Goal: Communication & Community: Answer question/provide support

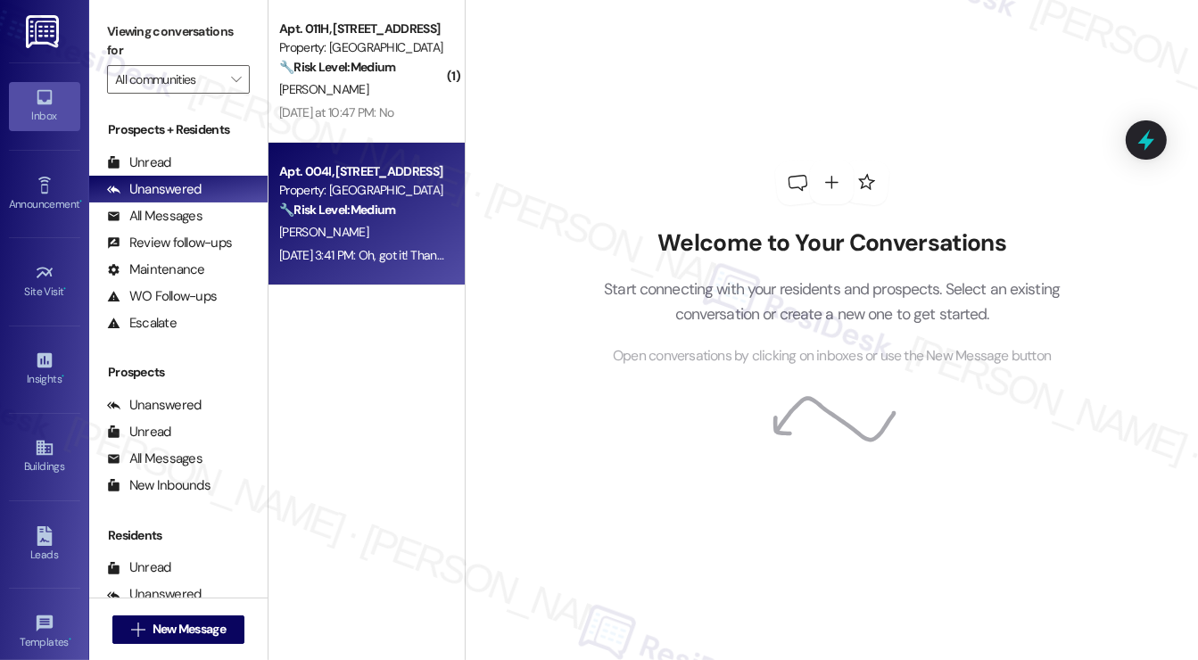
click at [379, 241] on div "[PERSON_NAME]" at bounding box center [361, 232] width 169 height 22
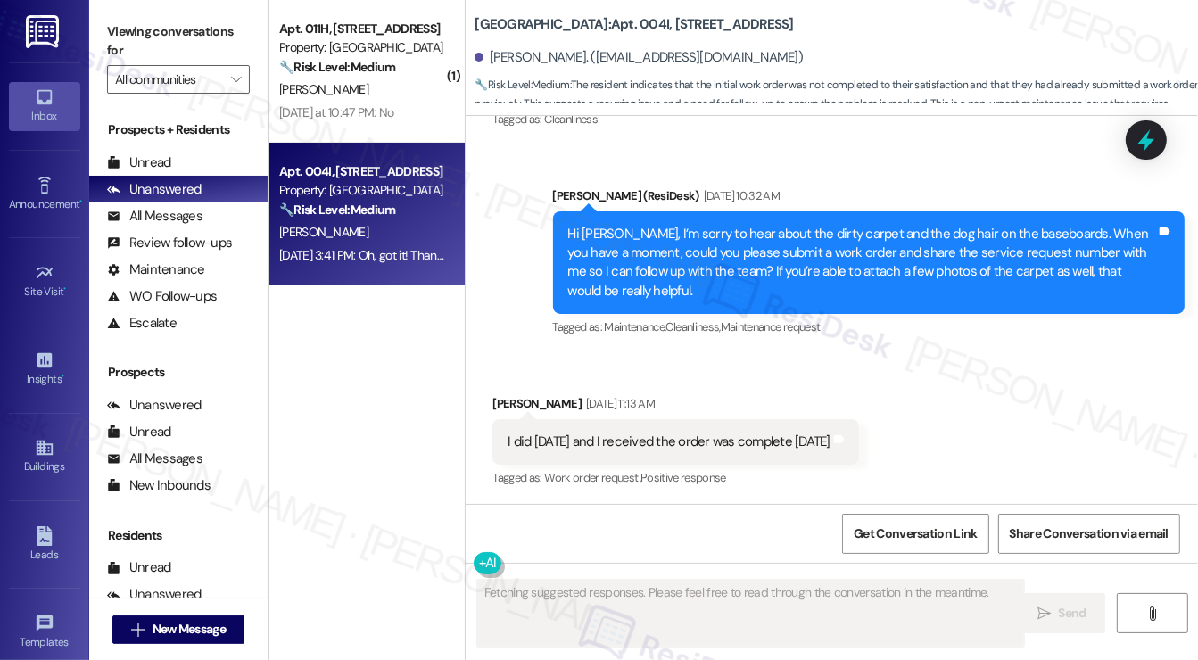
scroll to position [803, 0]
click at [587, 433] on div "I did [DATE] and I received the order was complete [DATE]" at bounding box center [669, 442] width 322 height 19
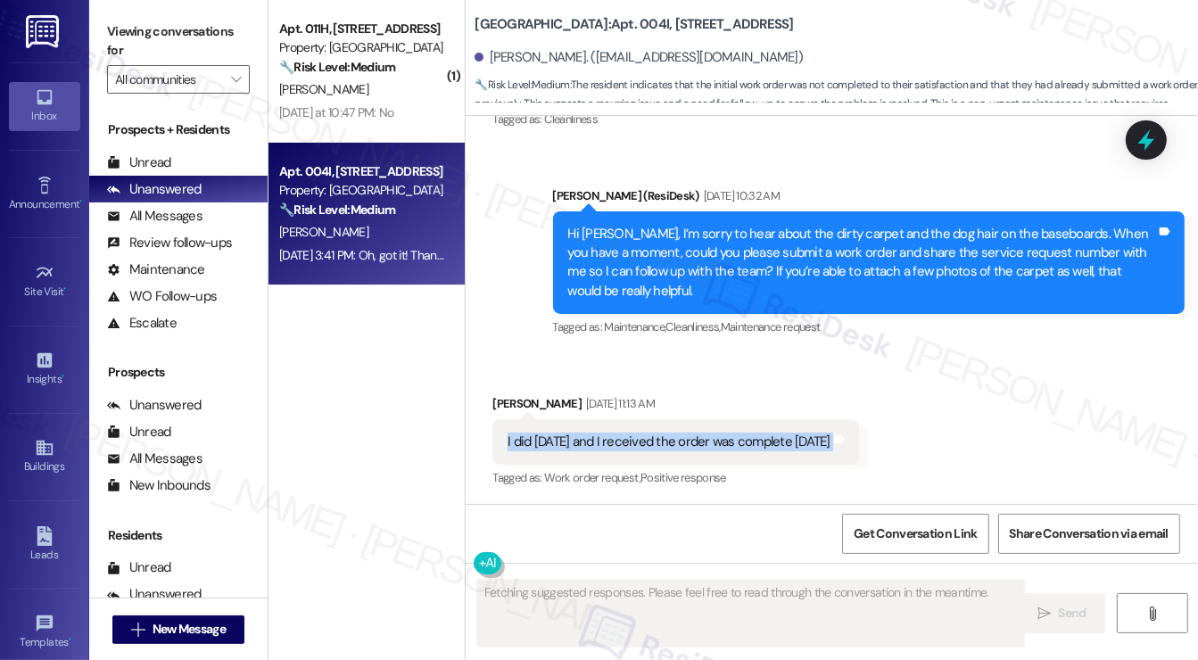
click at [587, 433] on div "I did [DATE] and I received the order was complete [DATE]" at bounding box center [669, 442] width 322 height 19
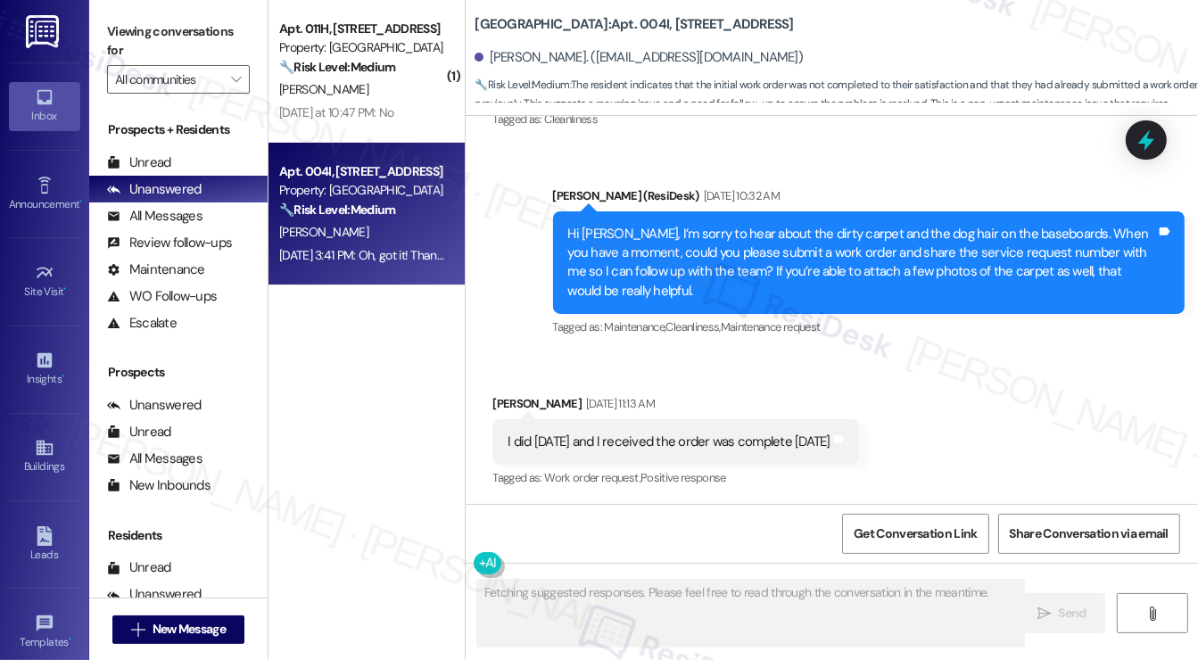
click at [691, 281] on div "Hi [PERSON_NAME], I’m sorry to hear about the dirty carpet and the dog hair on …" at bounding box center [862, 263] width 589 height 77
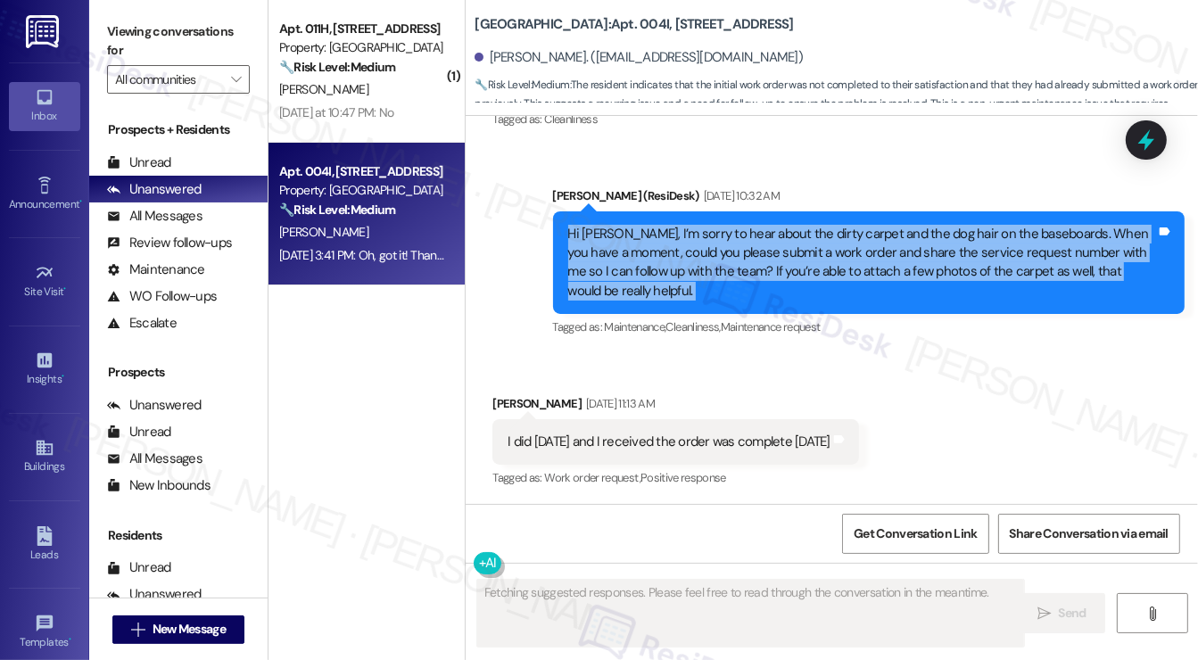
click at [691, 281] on div "Hi [PERSON_NAME], I’m sorry to hear about the dirty carpet and the dog hair on …" at bounding box center [862, 263] width 589 height 77
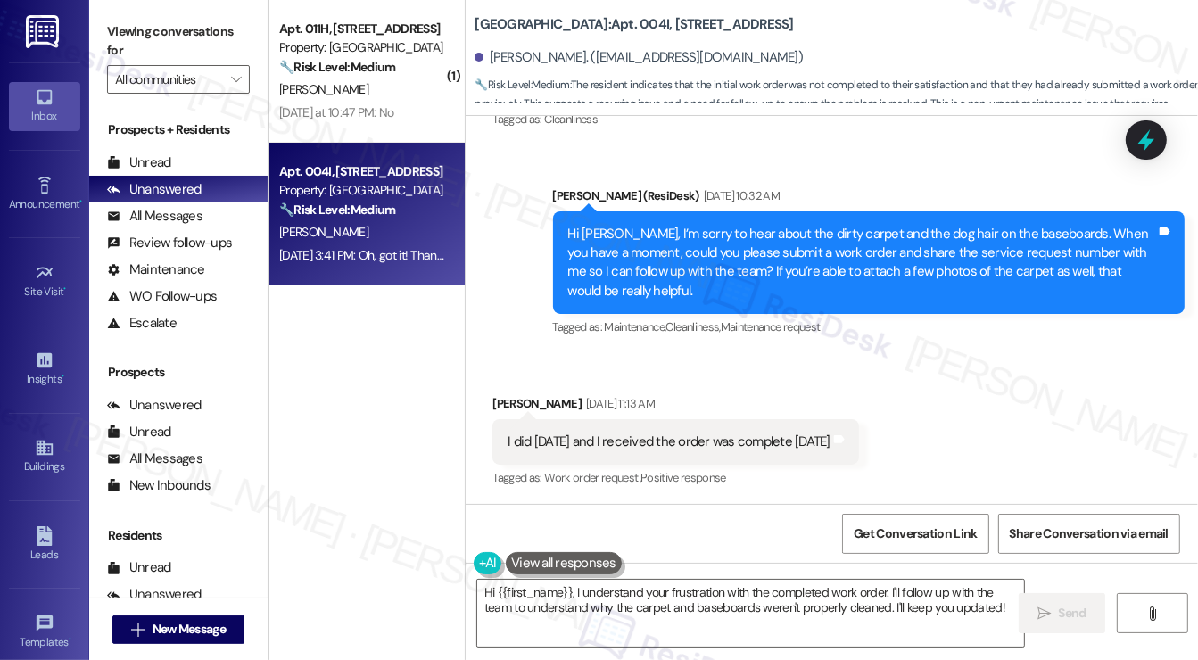
click at [675, 433] on div "I did [DATE] and I received the order was complete [DATE]" at bounding box center [669, 442] width 322 height 19
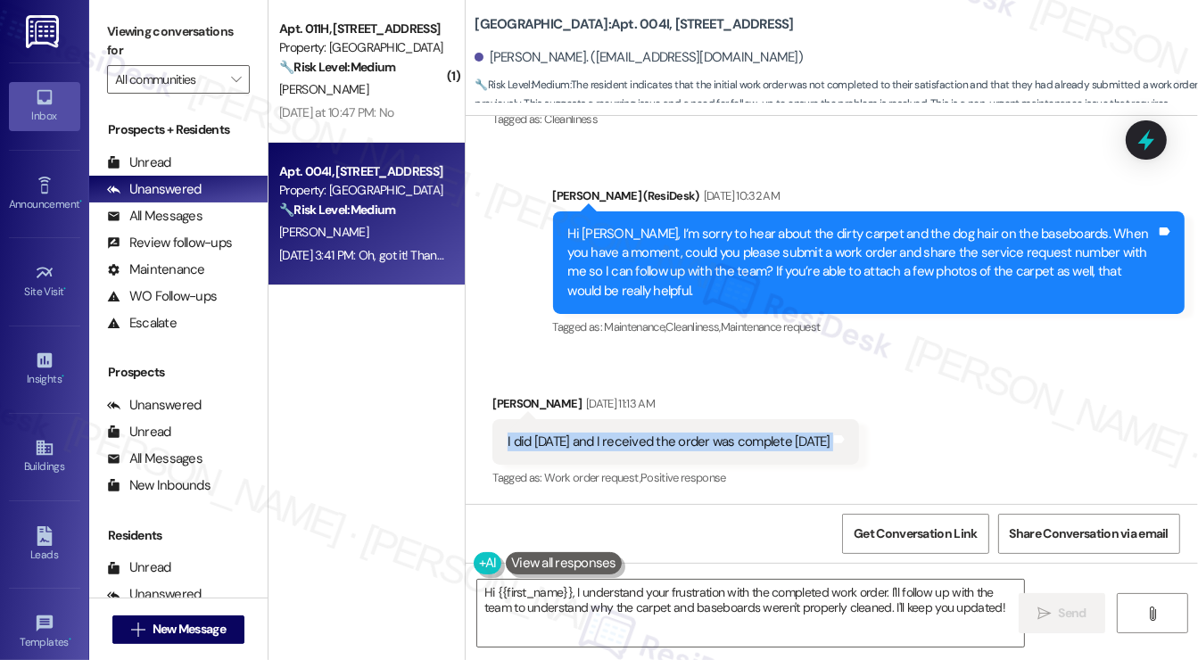
click at [675, 433] on div "I did [DATE] and I received the order was complete [DATE]" at bounding box center [669, 442] width 322 height 19
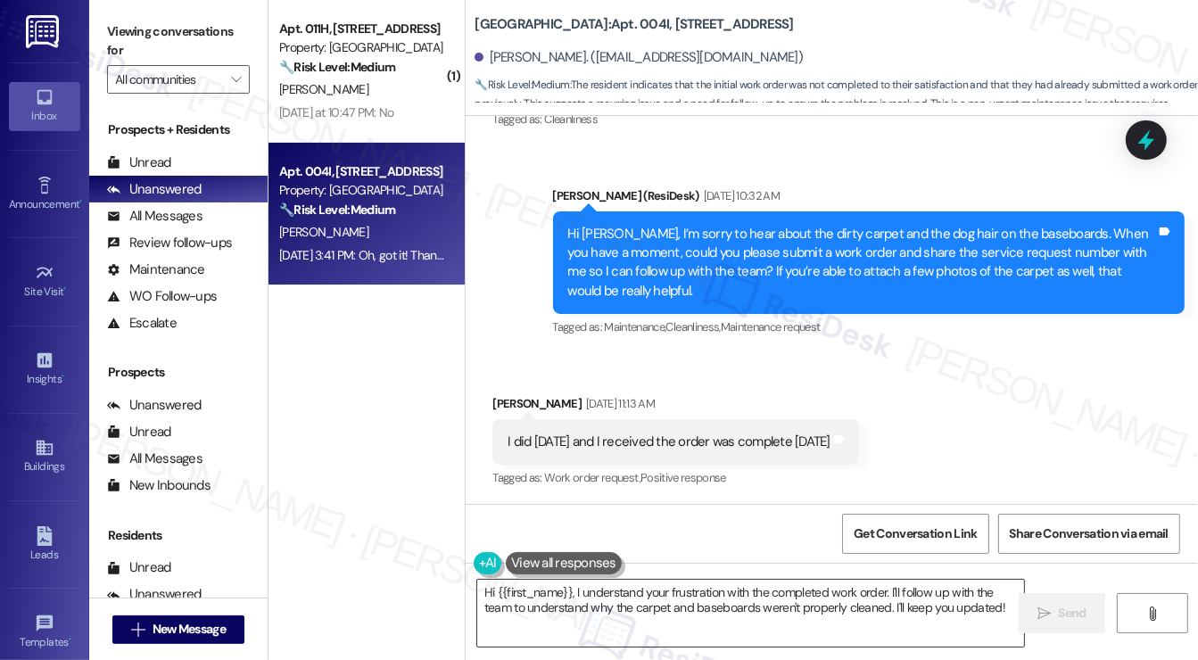
click at [640, 613] on textarea "Hi {{first_name}}, I understand your frustration with the completed work order.…" at bounding box center [750, 613] width 547 height 67
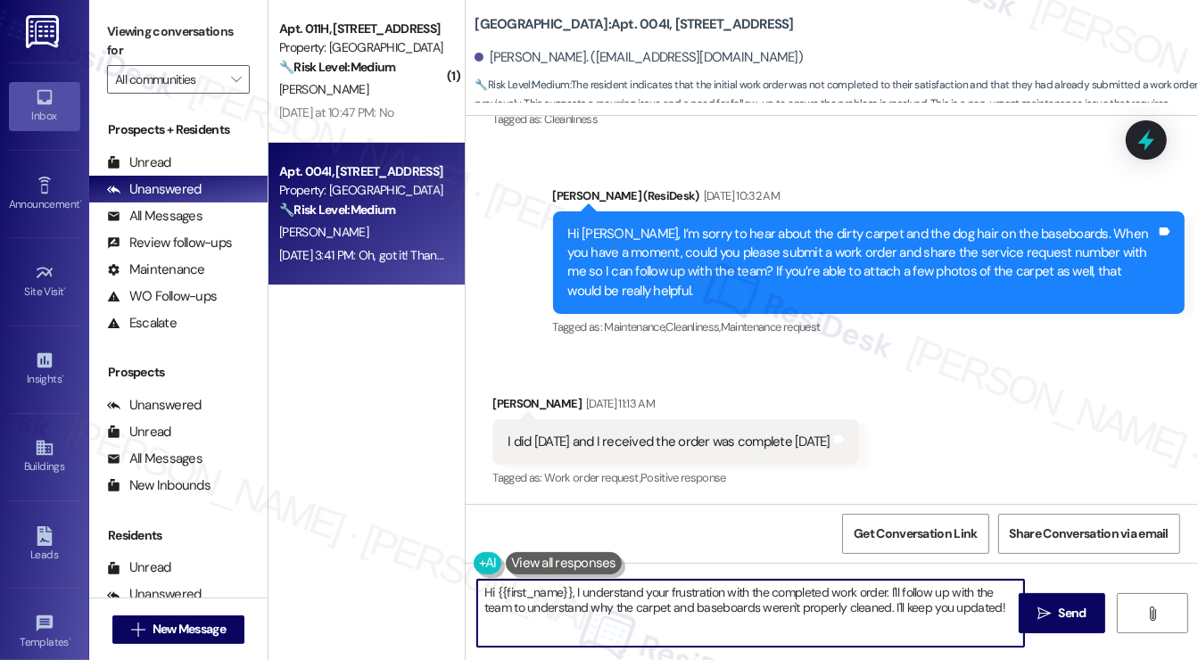
click at [640, 613] on textarea "Hi {{first_name}}, I understand your frustration with the completed work order.…" at bounding box center [750, 613] width 547 height 67
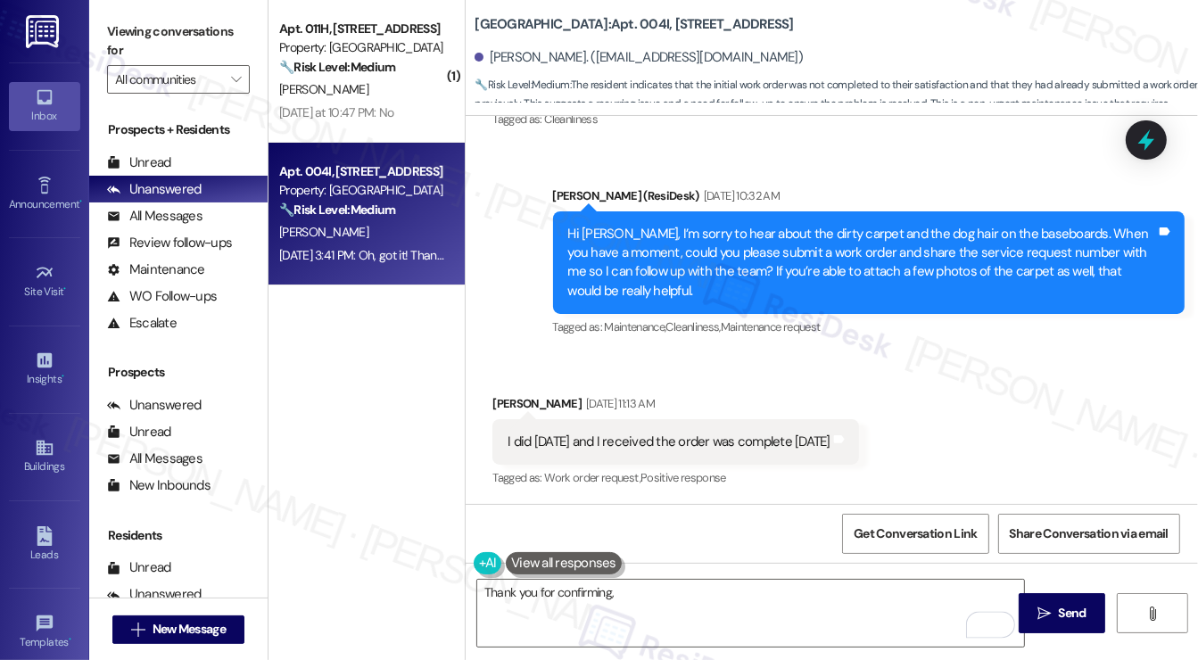
click at [524, 403] on div "[PERSON_NAME] [DATE] 11:13 AM" at bounding box center [676, 406] width 366 height 25
copy div "Touanna"
click at [649, 602] on textarea "Thank you for confirming," at bounding box center [750, 613] width 547 height 67
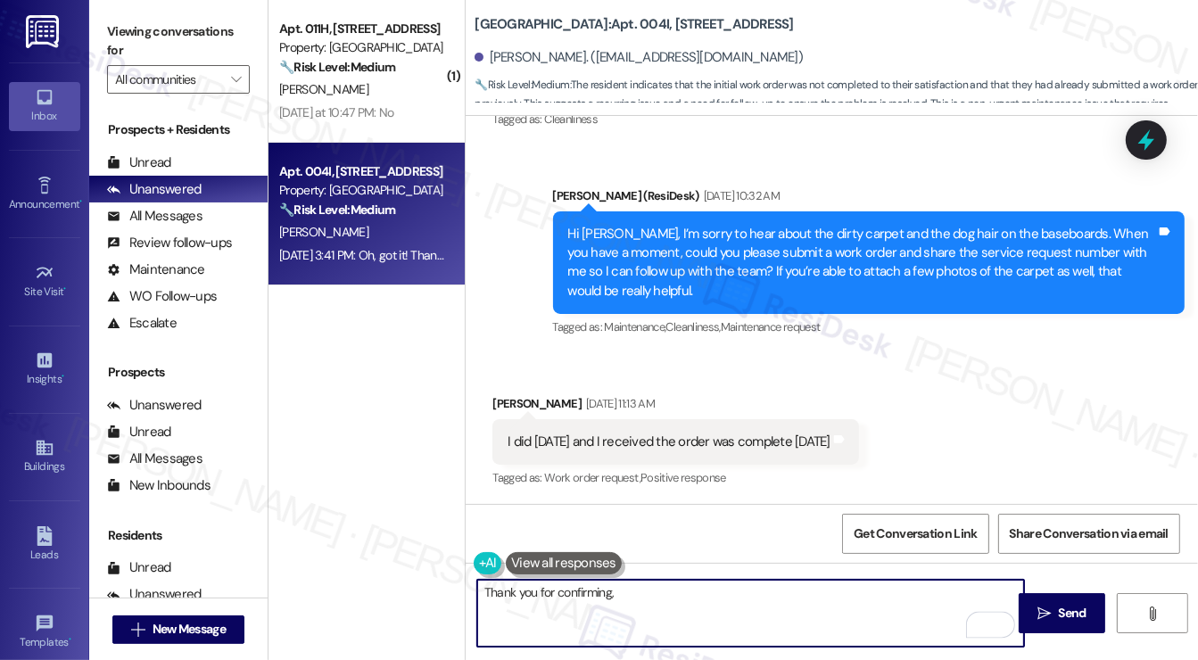
paste textarea "Touanna"
click at [580, 588] on textarea "Thank you for confirming, [PERSON_NAME]" at bounding box center [750, 613] width 547 height 67
click at [806, 599] on textarea "Thank you for keeping me in the loop, Touanna!" at bounding box center [750, 613] width 547 height 67
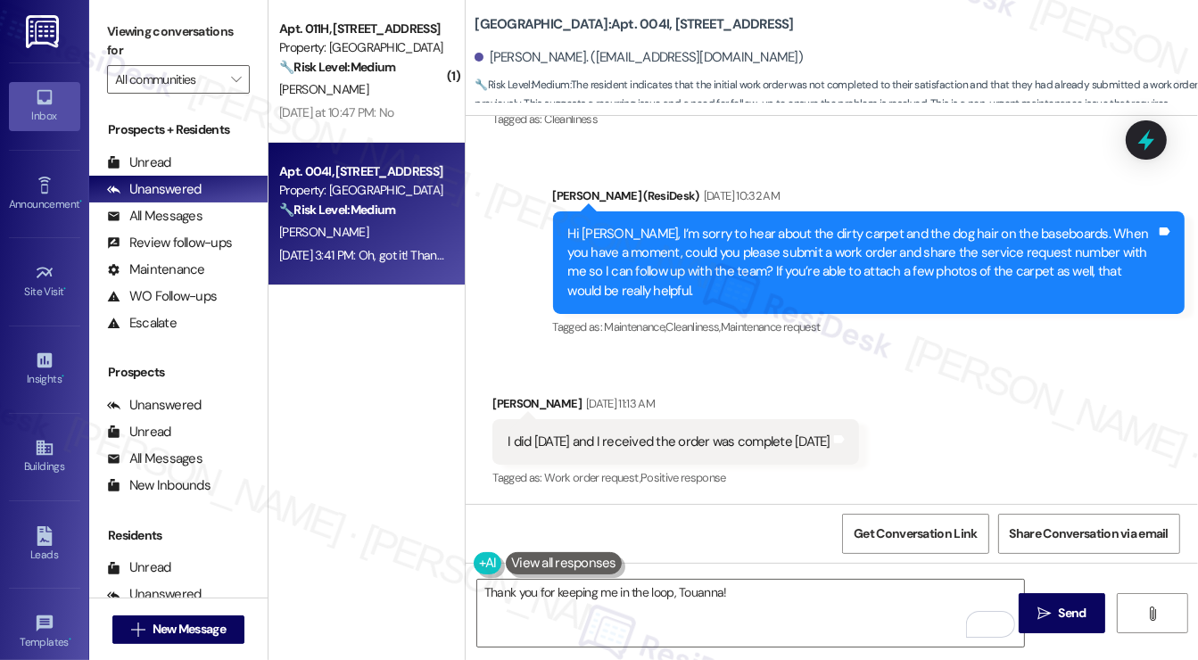
click at [719, 437] on div "I did [DATE] and I received the order was complete [DATE]" at bounding box center [669, 442] width 322 height 19
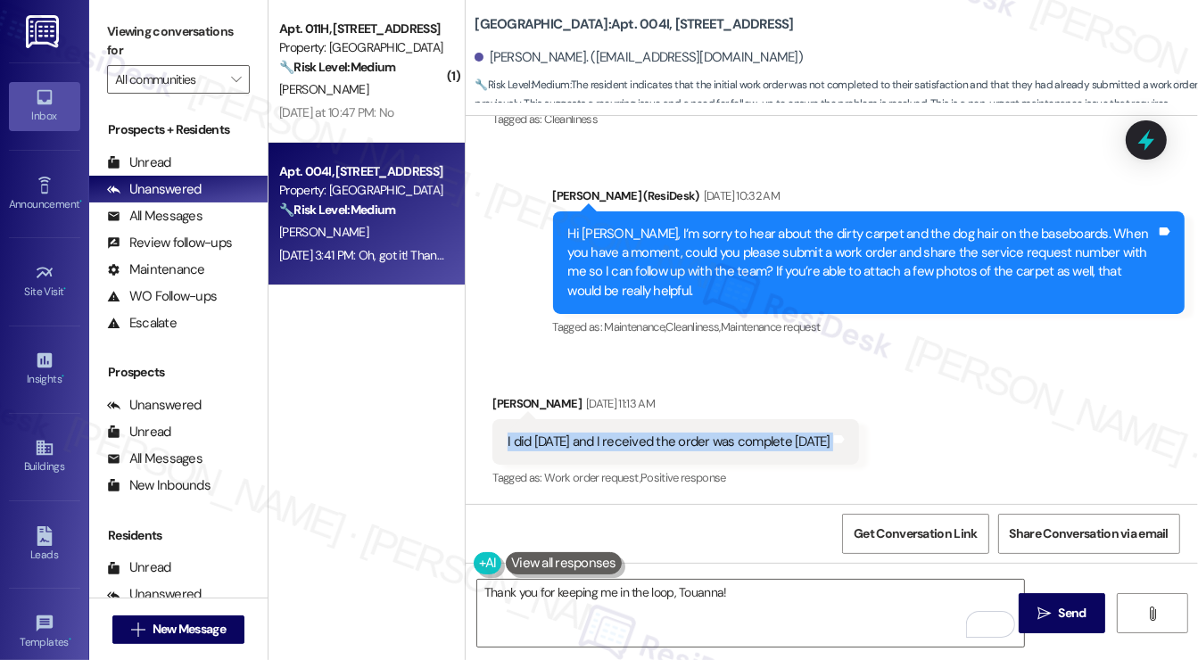
click at [719, 437] on div "I did [DATE] and I received the order was complete [DATE]" at bounding box center [669, 442] width 322 height 19
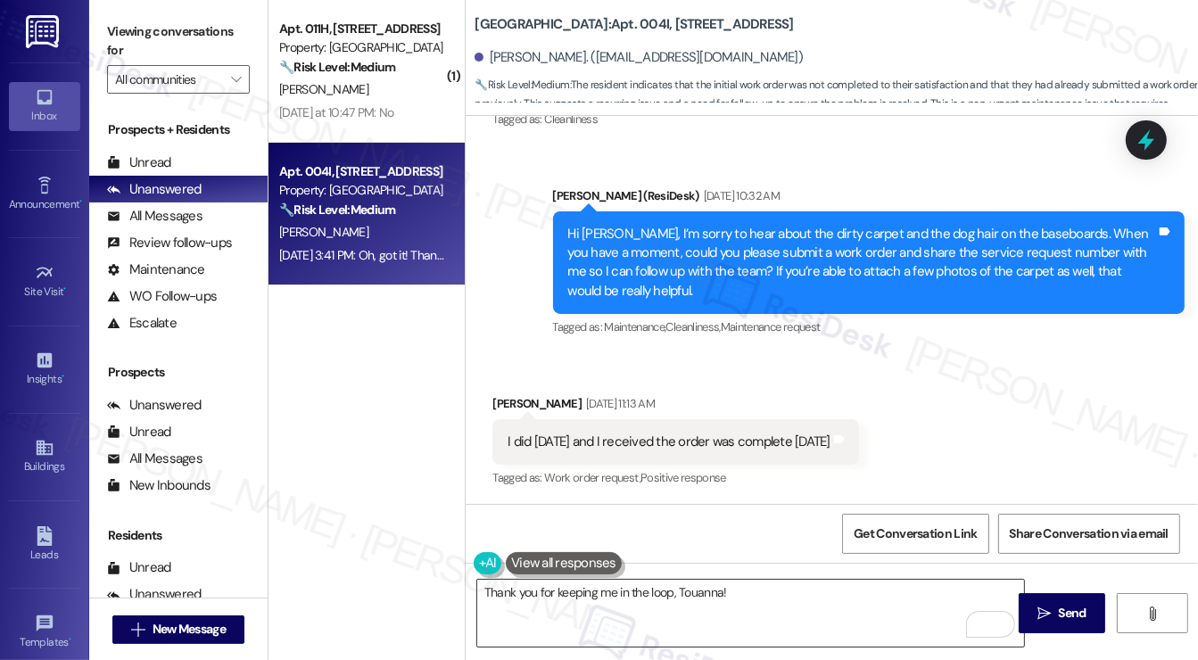
click at [760, 619] on textarea "Thank you for keeping me in the loop, Touanna!" at bounding box center [750, 613] width 547 height 67
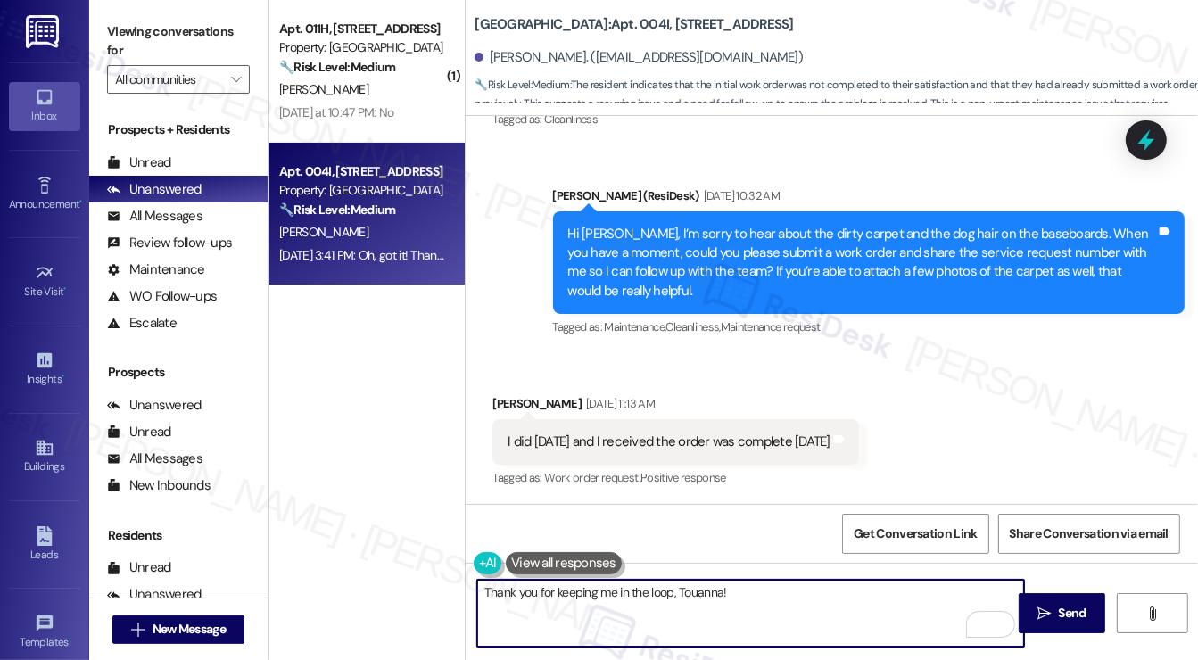
click at [602, 249] on div "Hi [PERSON_NAME], I’m sorry to hear about the dirty carpet and the dog hair on …" at bounding box center [862, 263] width 589 height 77
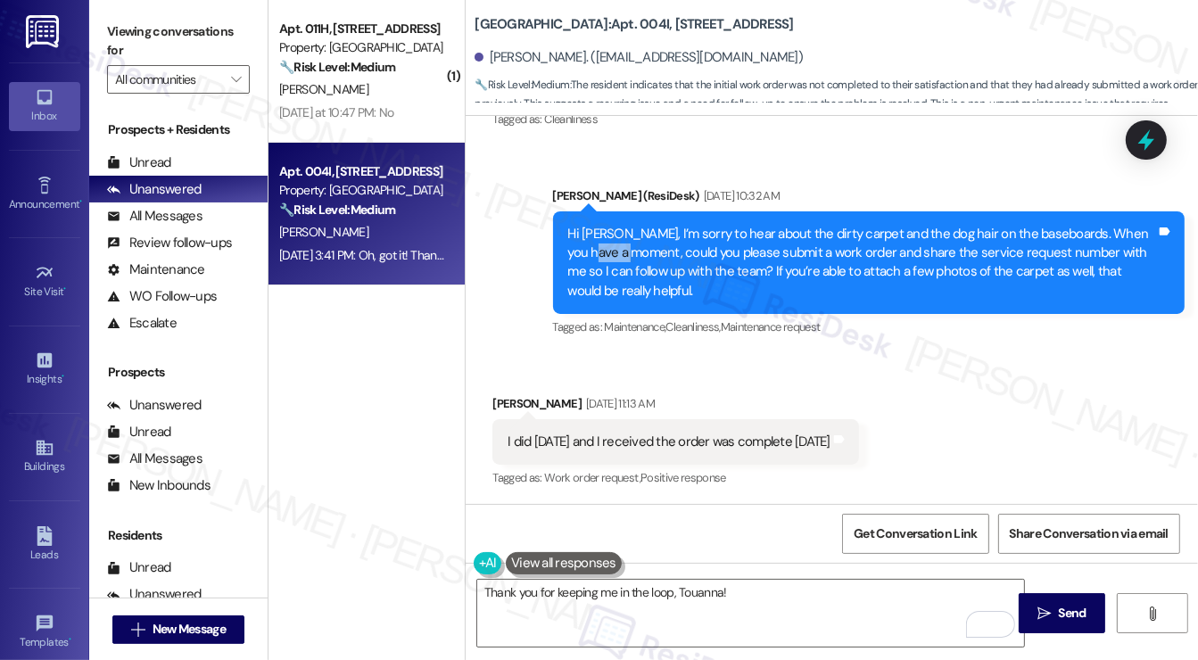
click at [602, 249] on div "Hi [PERSON_NAME], I’m sorry to hear about the dirty carpet and the dog hair on …" at bounding box center [862, 263] width 589 height 77
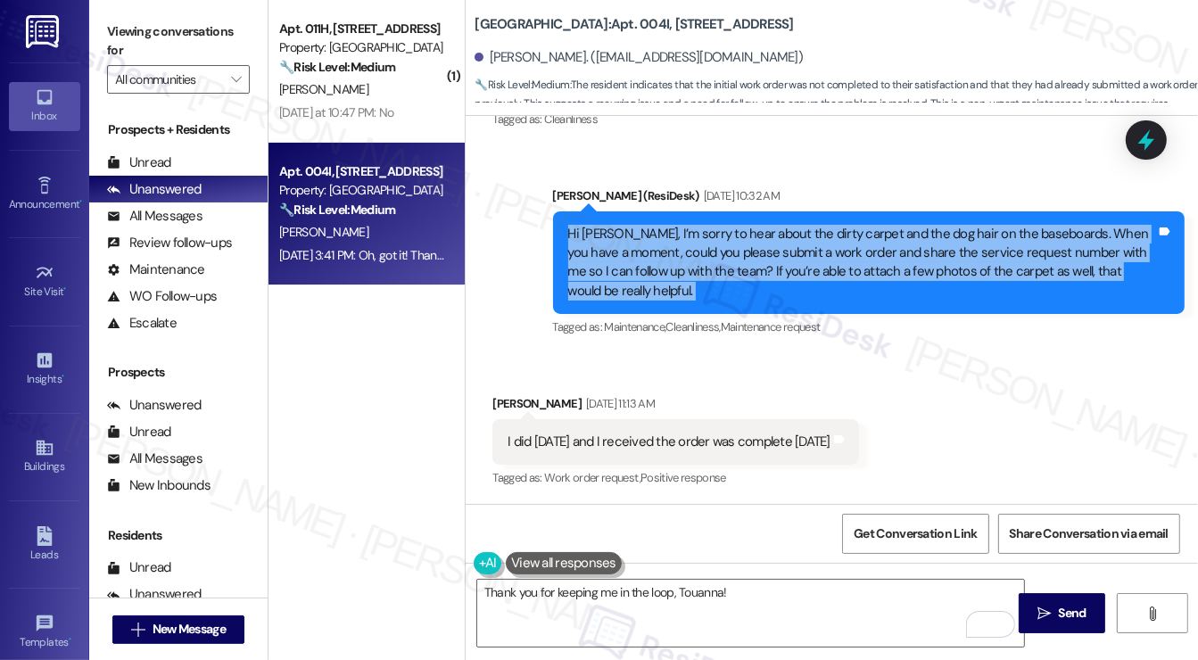
click at [602, 249] on div "Hi [PERSON_NAME], I’m sorry to hear about the dirty carpet and the dog hair on …" at bounding box center [862, 263] width 589 height 77
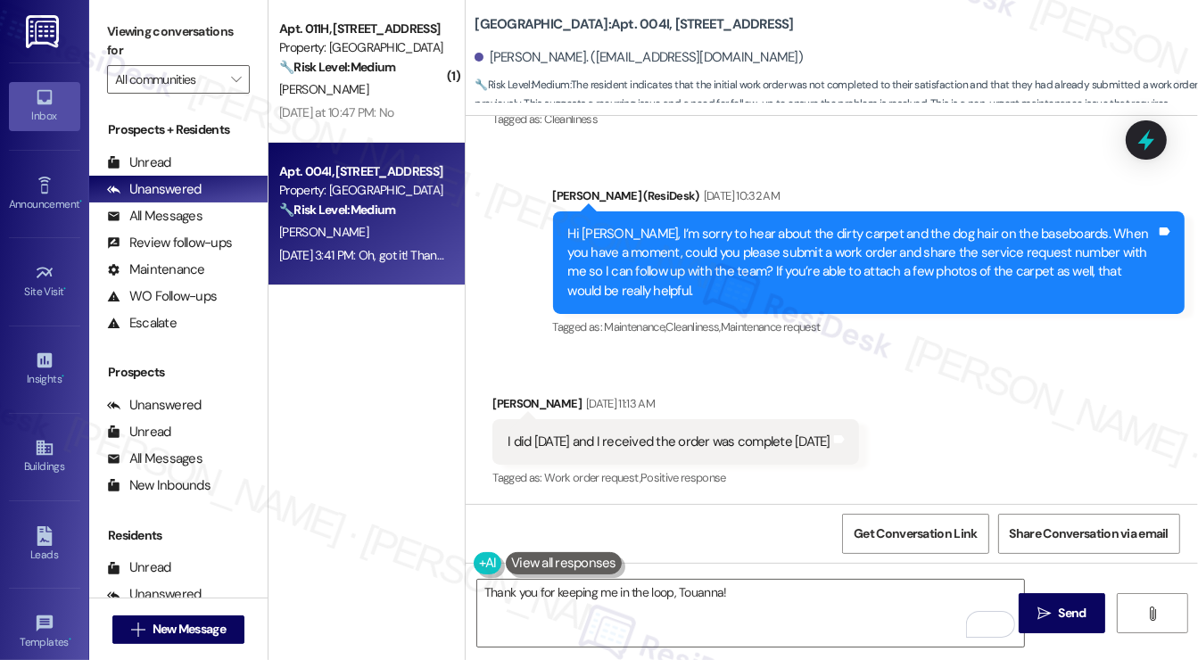
click at [360, 372] on div "( 1 ) Apt. 011H, [GEOGRAPHIC_DATA] Property: [GEOGRAPHIC_DATA] 🔧 Risk Level: Me…" at bounding box center [367, 267] width 196 height 534
click at [636, 438] on div "I did [DATE] and I received the order was complete [DATE]" at bounding box center [669, 442] width 322 height 19
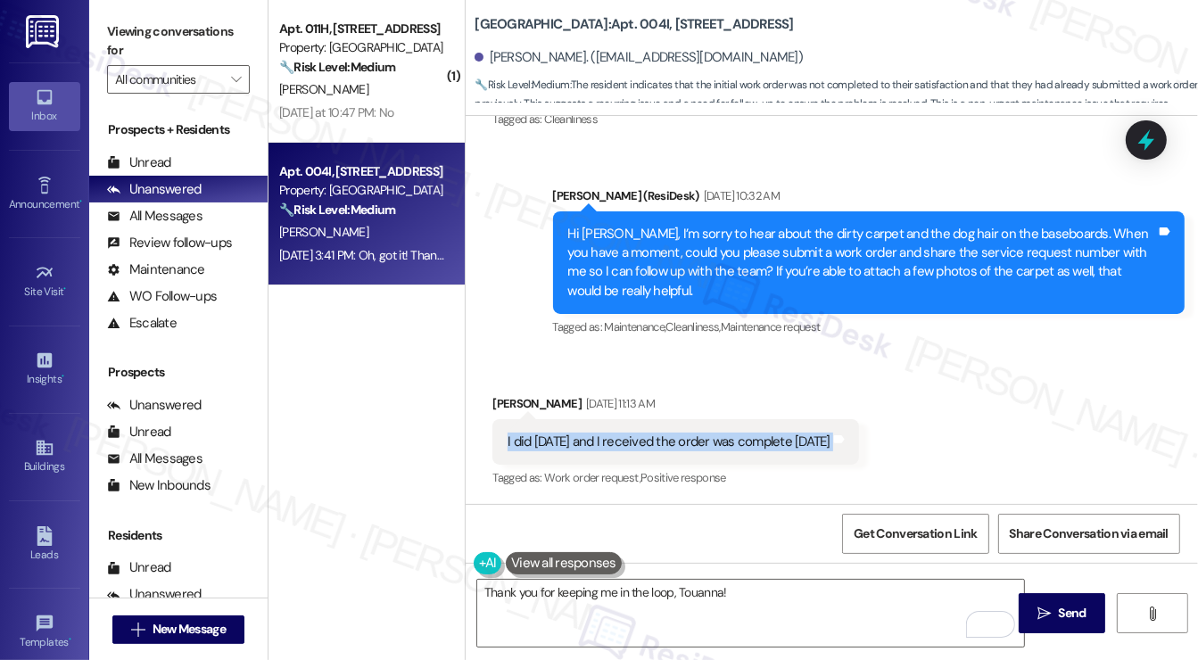
click at [636, 438] on div "I did [DATE] and I received the order was complete [DATE]" at bounding box center [669, 442] width 322 height 19
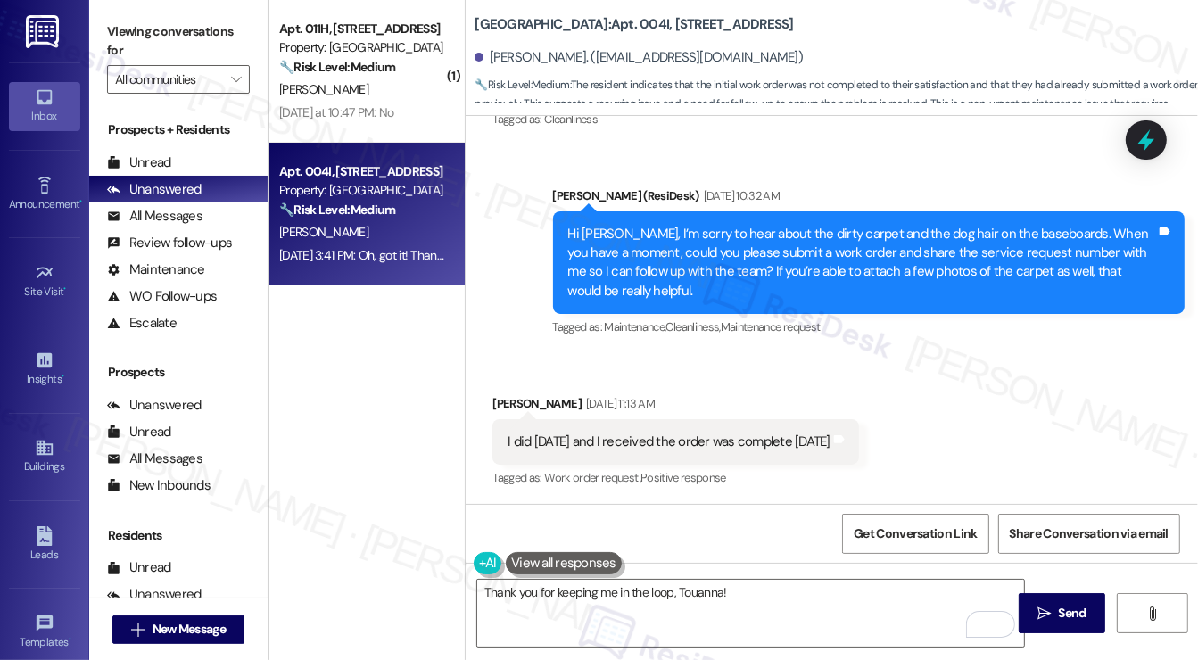
click at [673, 294] on div "Hi [PERSON_NAME], I’m sorry to hear about the dirty carpet and the dog hair on …" at bounding box center [862, 263] width 589 height 77
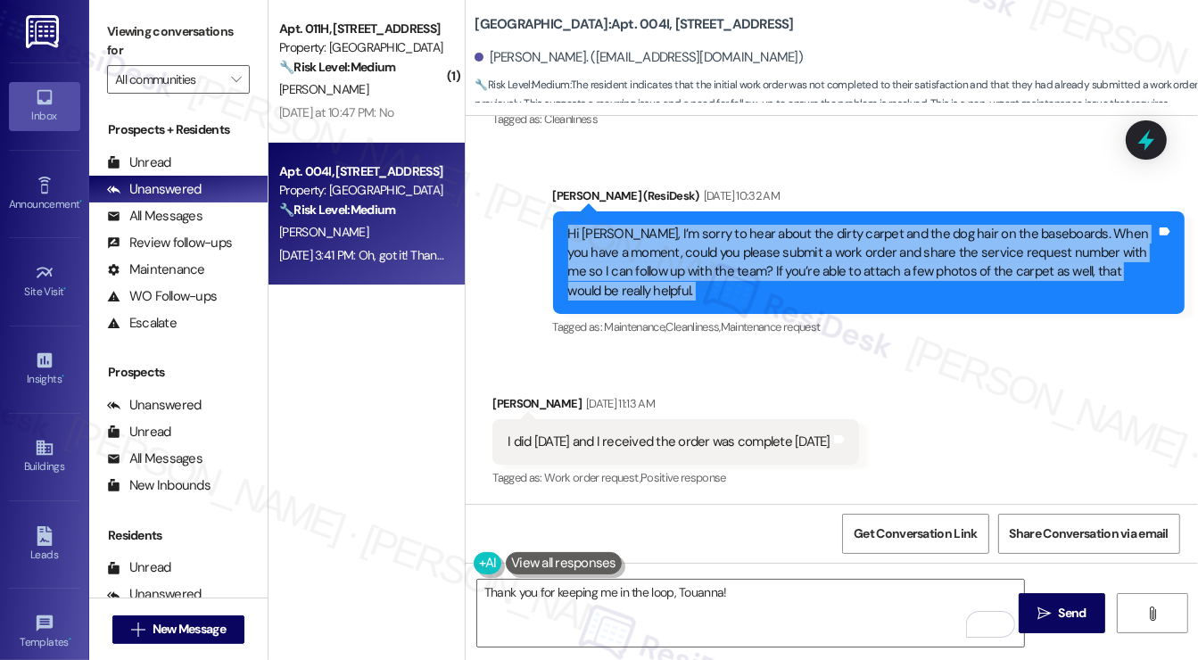
click at [673, 294] on div "Hi [PERSON_NAME], I’m sorry to hear about the dirty carpet and the dog hair on …" at bounding box center [862, 263] width 589 height 77
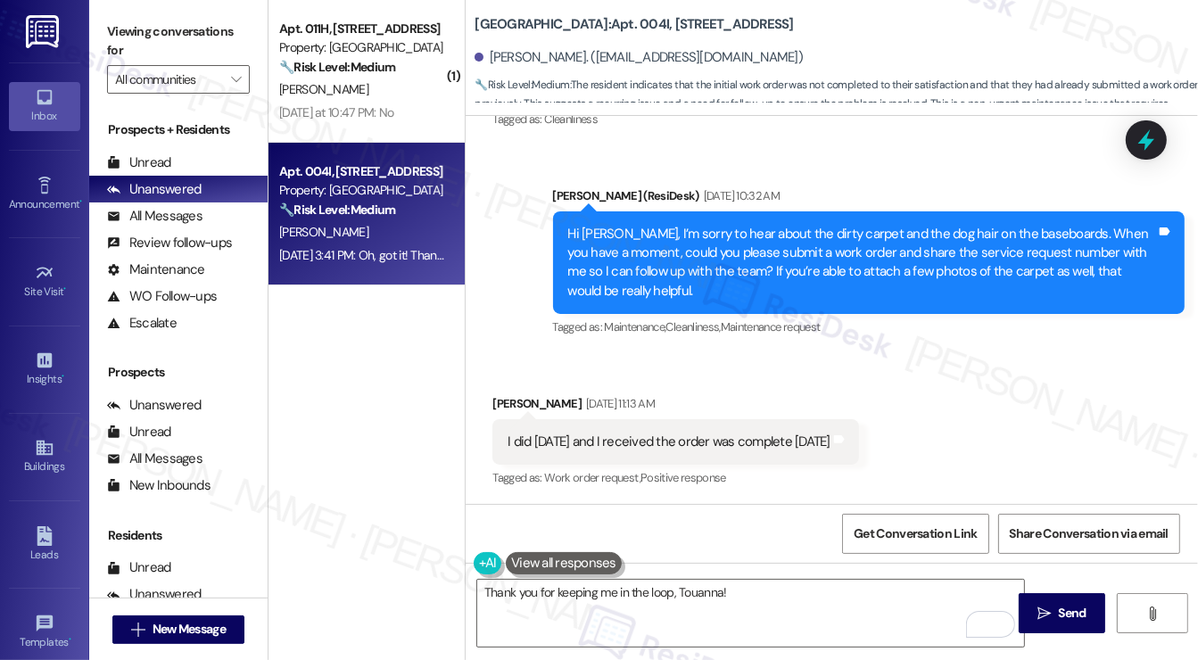
click at [393, 336] on div "( 1 ) Apt. 011H, [GEOGRAPHIC_DATA] Property: [GEOGRAPHIC_DATA] 🔧 Risk Level: Me…" at bounding box center [367, 267] width 196 height 534
click at [749, 433] on div "I did [DATE] and I received the order was complete [DATE]" at bounding box center [669, 442] width 322 height 19
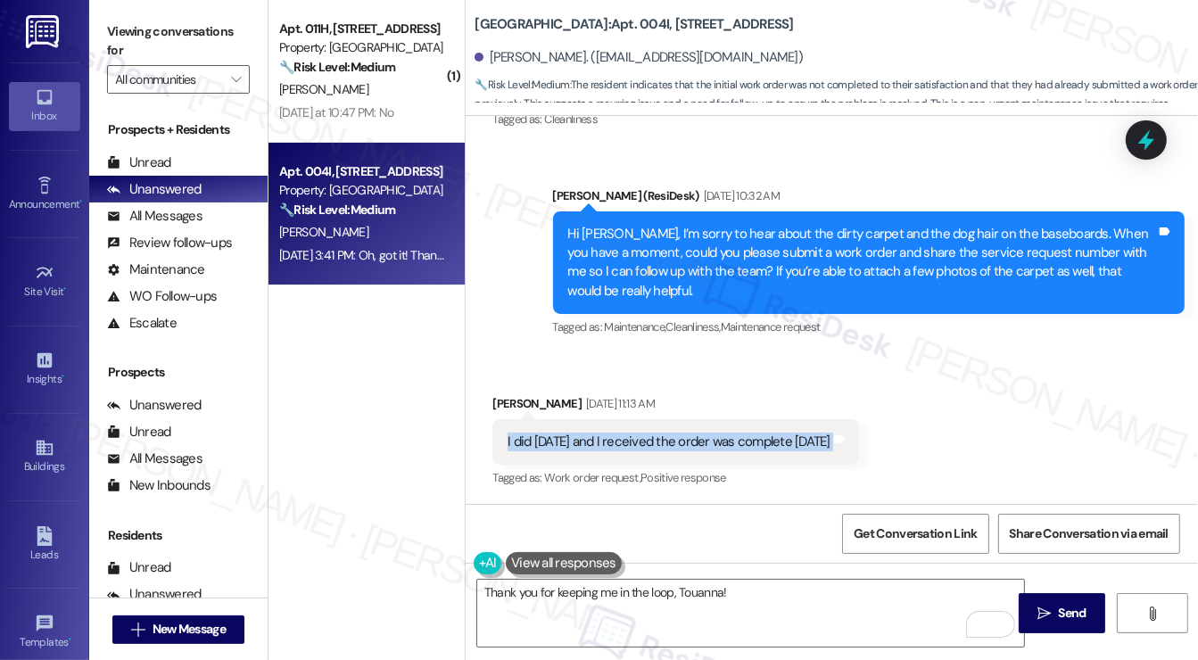
click at [749, 433] on div "I did [DATE] and I received the order was complete [DATE]" at bounding box center [669, 442] width 322 height 19
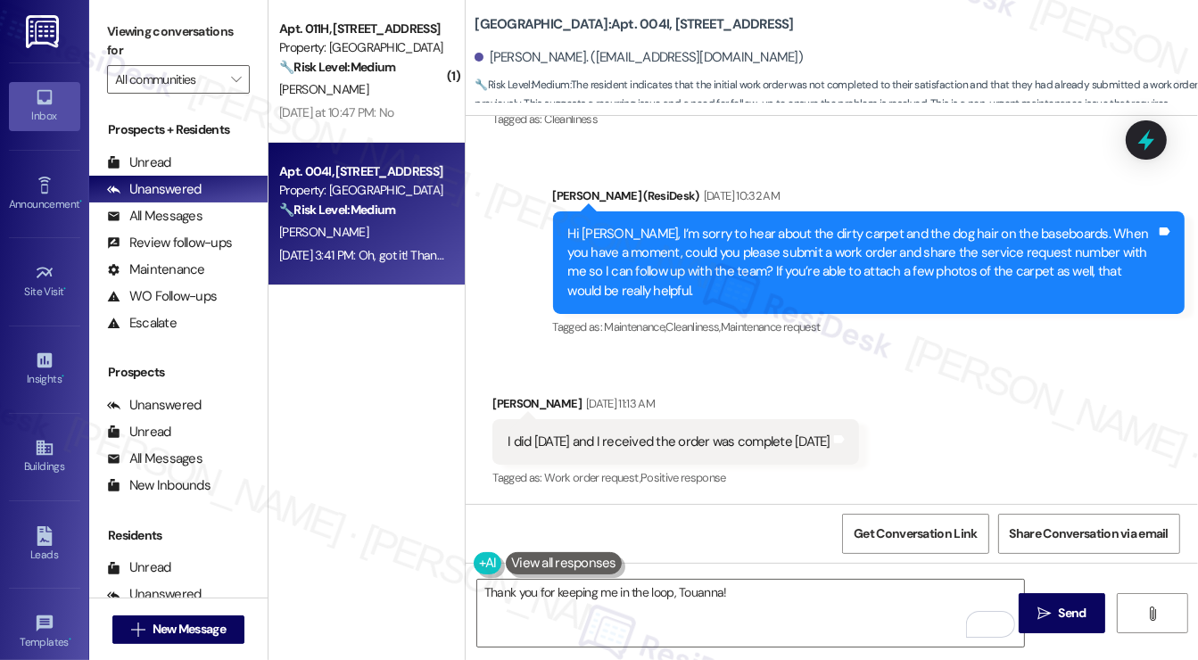
click at [739, 294] on div "Hi [PERSON_NAME], I’m sorry to hear about the dirty carpet and the dog hair on …" at bounding box center [862, 263] width 589 height 77
click at [739, 256] on div "Hi [PERSON_NAME], I’m sorry to hear about the dirty carpet and the dog hair on …" at bounding box center [862, 263] width 589 height 77
click at [739, 255] on div "Hi [PERSON_NAME], I’m sorry to hear about the dirty carpet and the dog hair on …" at bounding box center [862, 263] width 589 height 77
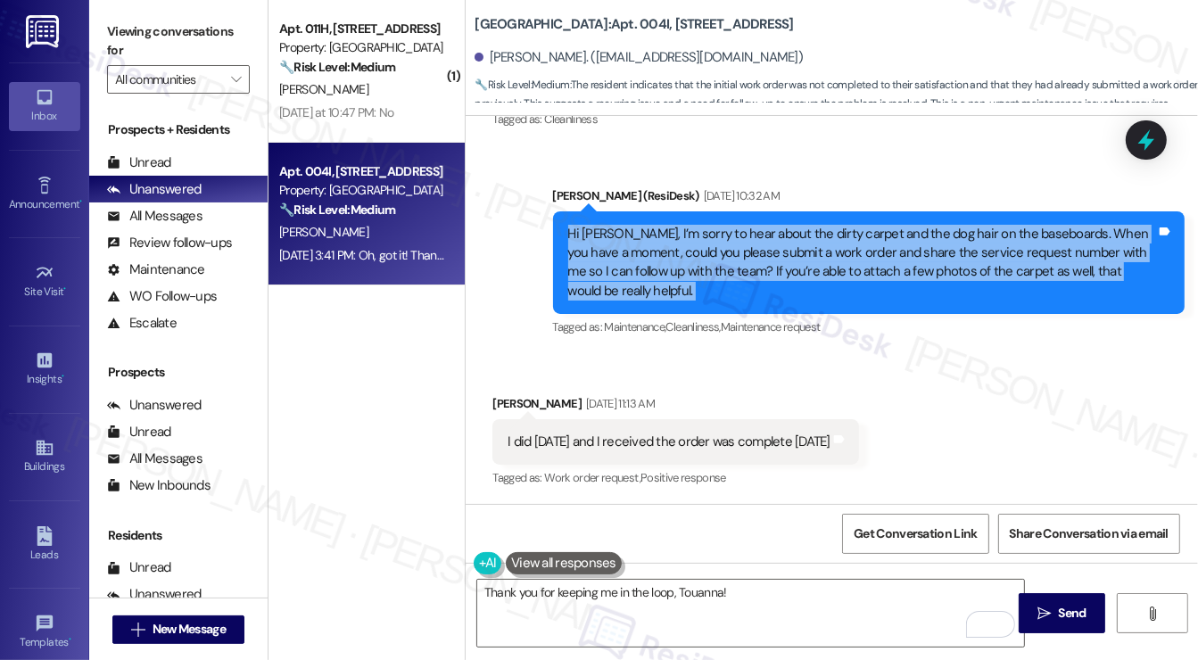
click at [739, 255] on div "Hi [PERSON_NAME], I’m sorry to hear about the dirty carpet and the dog hair on …" at bounding box center [862, 263] width 589 height 77
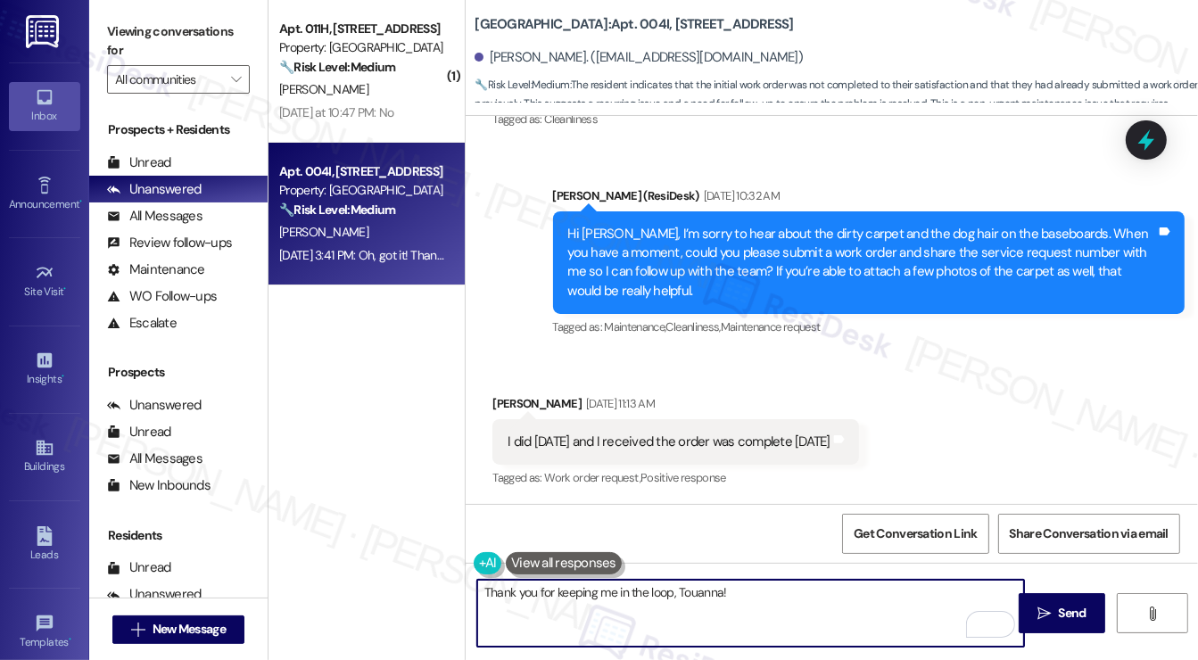
click at [784, 592] on textarea "Thank you for keeping me in the loop, Touanna!" at bounding box center [750, 613] width 547 height 67
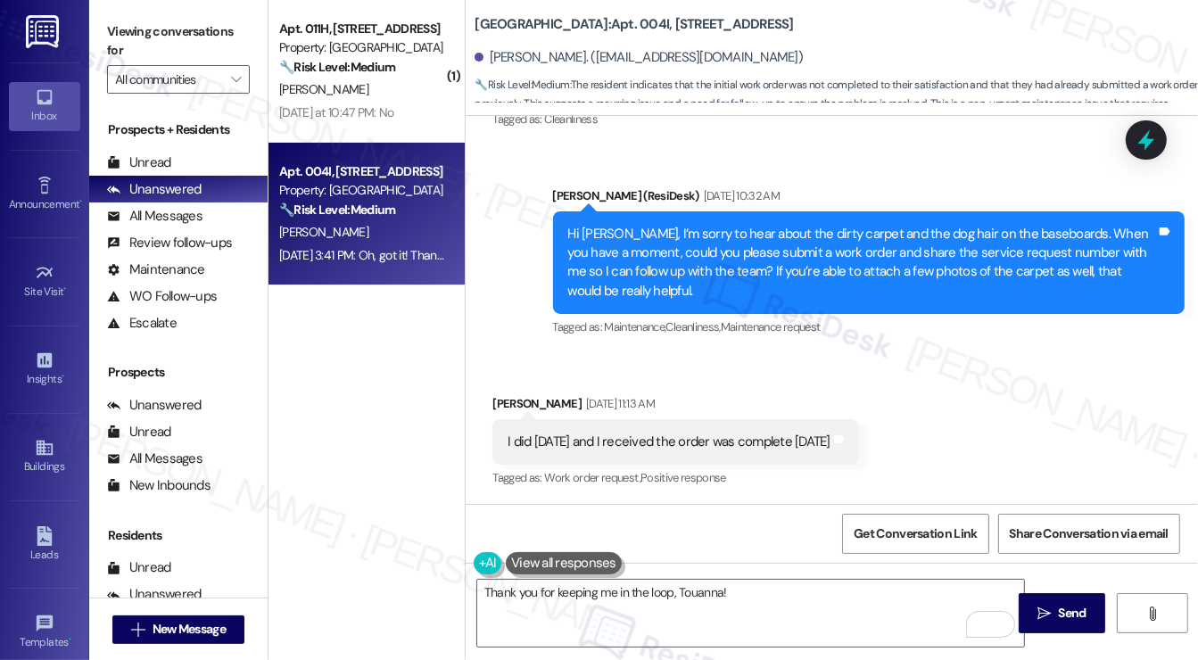
click at [653, 268] on div "Hi [PERSON_NAME], I’m sorry to hear about the dirty carpet and the dog hair on …" at bounding box center [862, 263] width 589 height 77
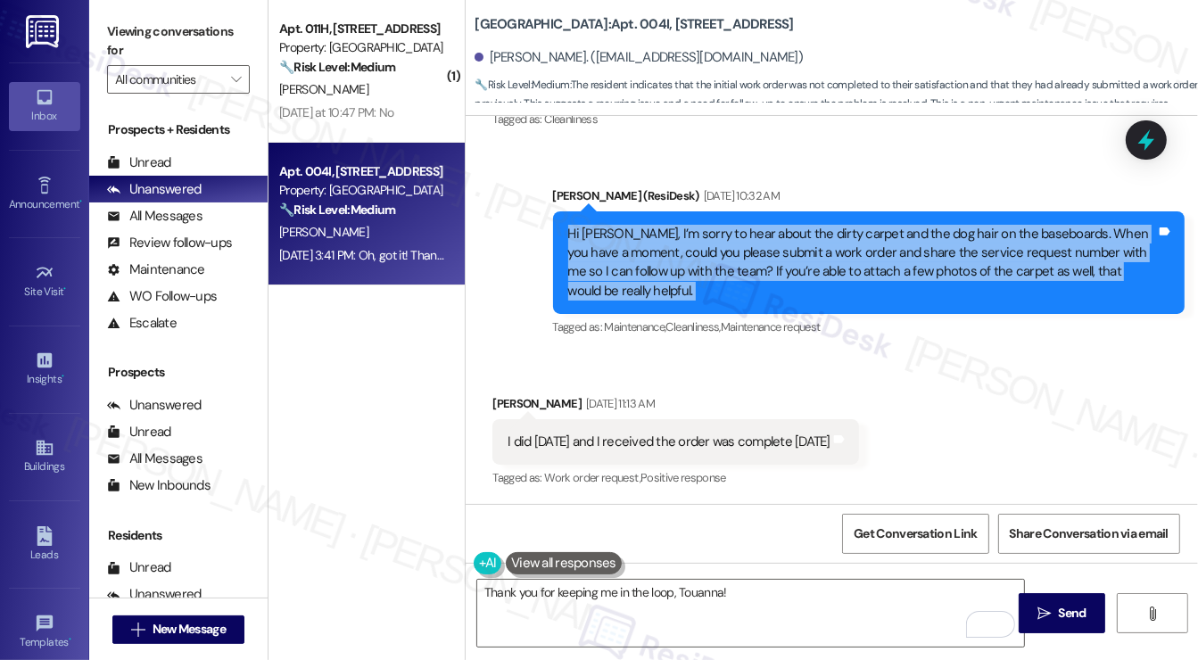
click at [653, 268] on div "Hi [PERSON_NAME], I’m sorry to hear about the dirty carpet and the dog hair on …" at bounding box center [862, 263] width 589 height 77
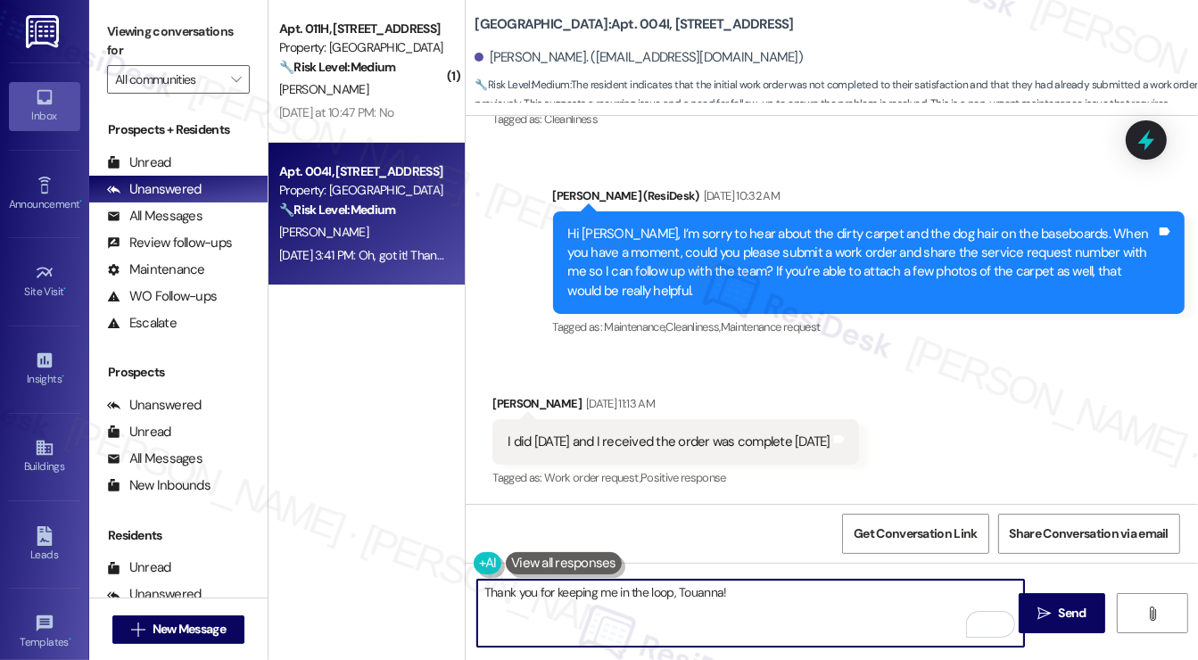
click at [771, 592] on textarea "Thank you for keeping me in the loop, Touanna!" at bounding box center [750, 613] width 547 height 67
click at [740, 593] on textarea "Thank you for keeping me in the loop, Touanna!" at bounding box center [750, 613] width 547 height 67
click at [597, 611] on textarea "Thank you for keeping me in the loop, Touanna! Should you have further question…" at bounding box center [750, 613] width 547 height 67
type textarea "Thank you for keeping me in the loop, Touanna! Should you have further question…"
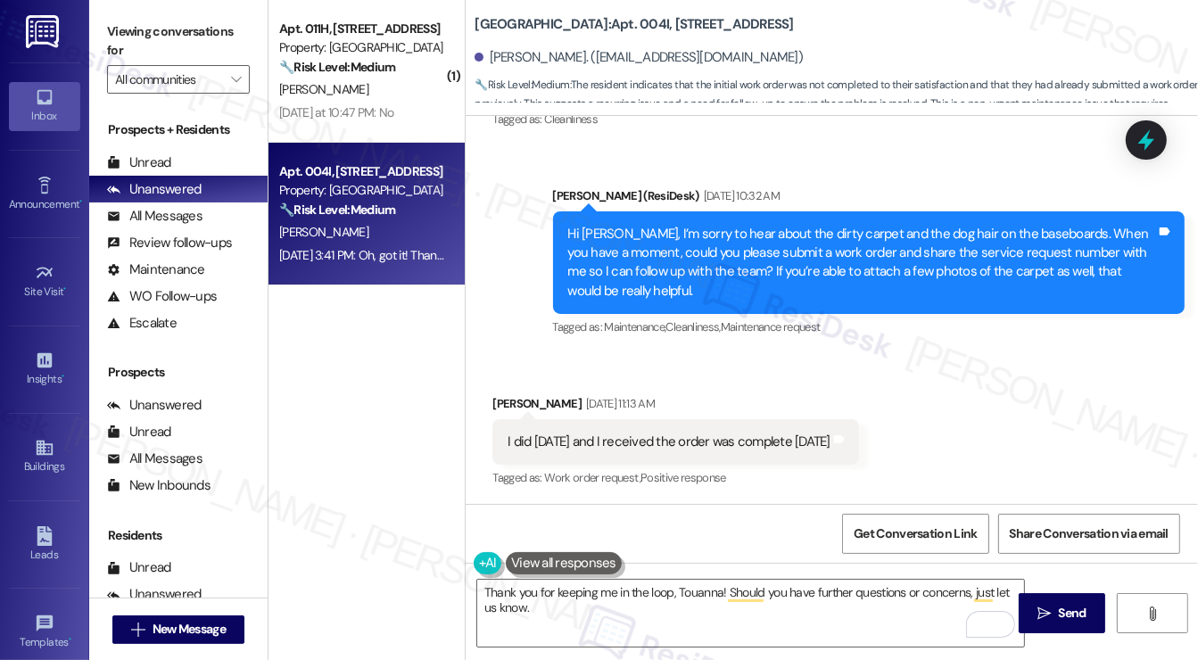
click at [649, 444] on div "I did [DATE] and I received the order was complete [DATE]" at bounding box center [669, 442] width 322 height 19
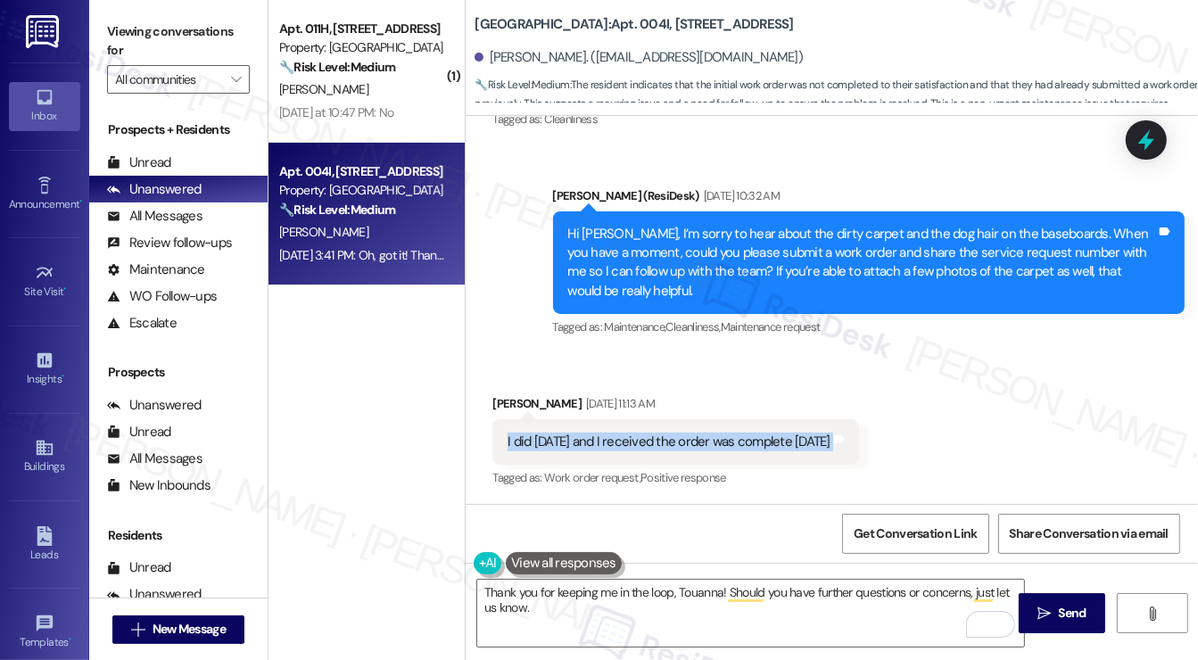
click at [649, 444] on div "I did [DATE] and I received the order was complete [DATE]" at bounding box center [669, 442] width 322 height 19
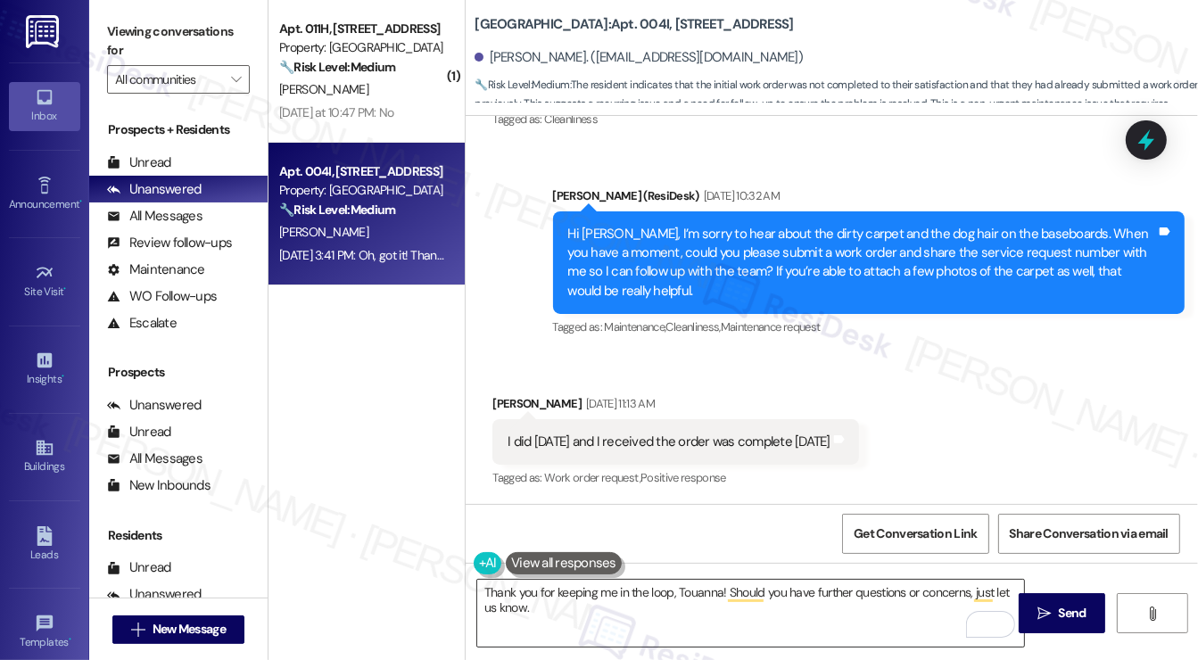
click at [613, 618] on textarea "Thank you for keeping me in the loop, Touanna! Should you have further question…" at bounding box center [750, 613] width 547 height 67
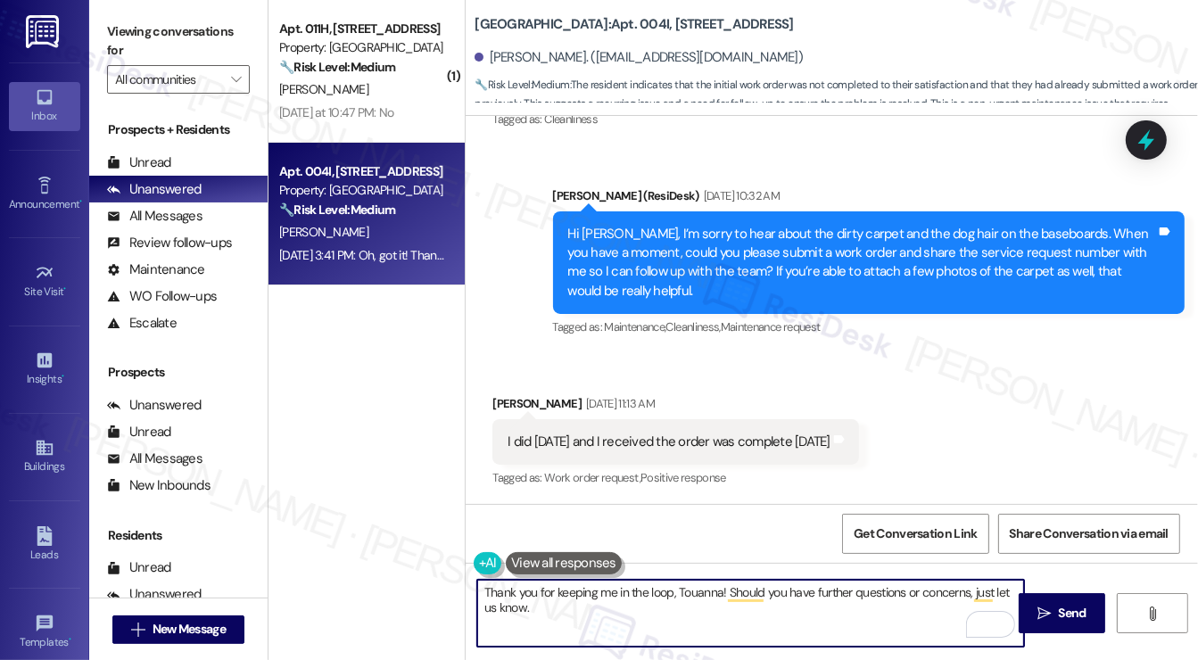
click at [932, 634] on textarea "Thank you for keeping me in the loop, Touanna! Should you have further question…" at bounding box center [750, 613] width 547 height 67
click at [1042, 604] on span " Send" at bounding box center [1062, 613] width 56 height 19
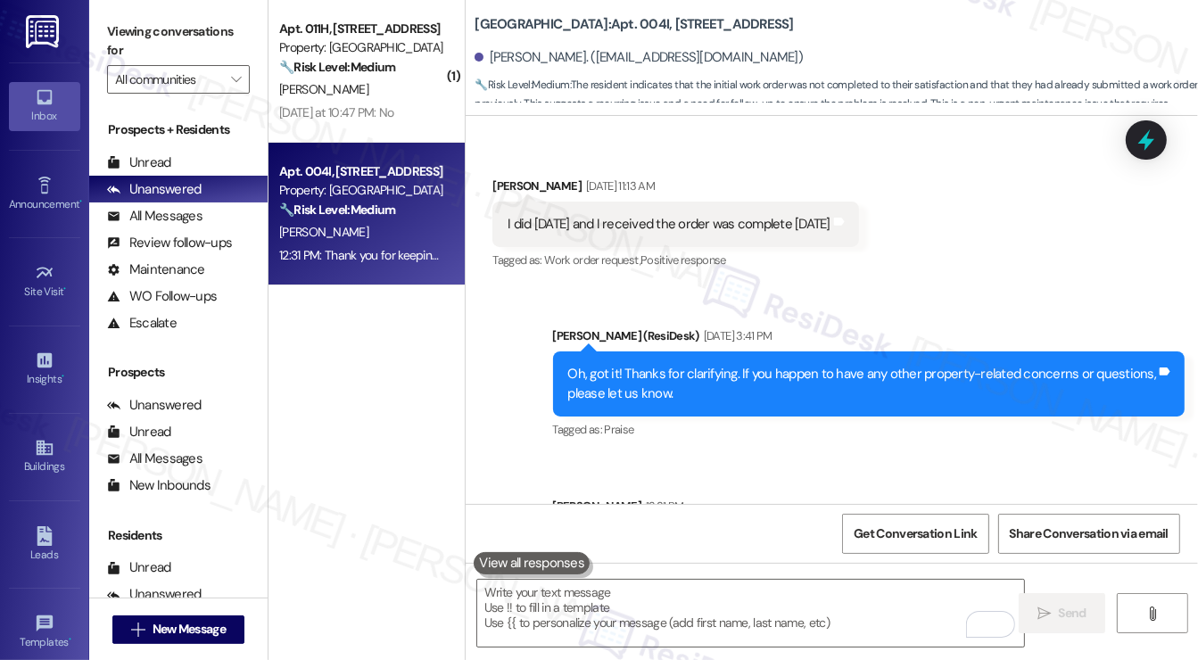
scroll to position [1117, 0]
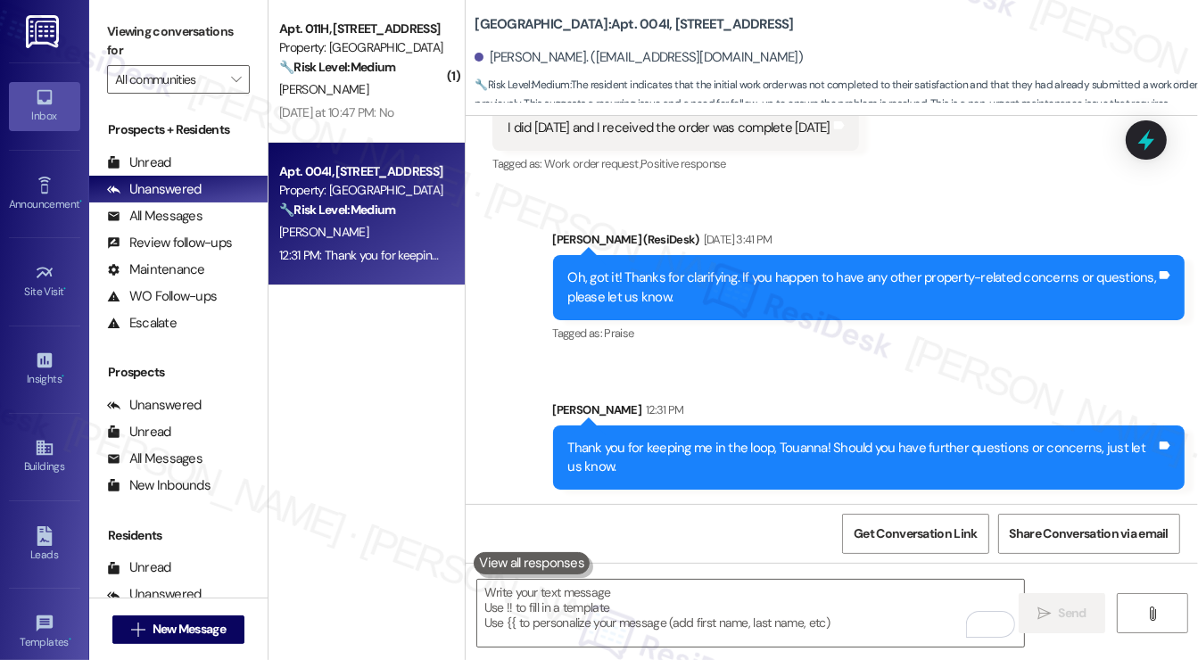
click at [660, 277] on div "Oh, got it! Thanks for clarifying. If you happen to have any other property-rel…" at bounding box center [862, 288] width 589 height 38
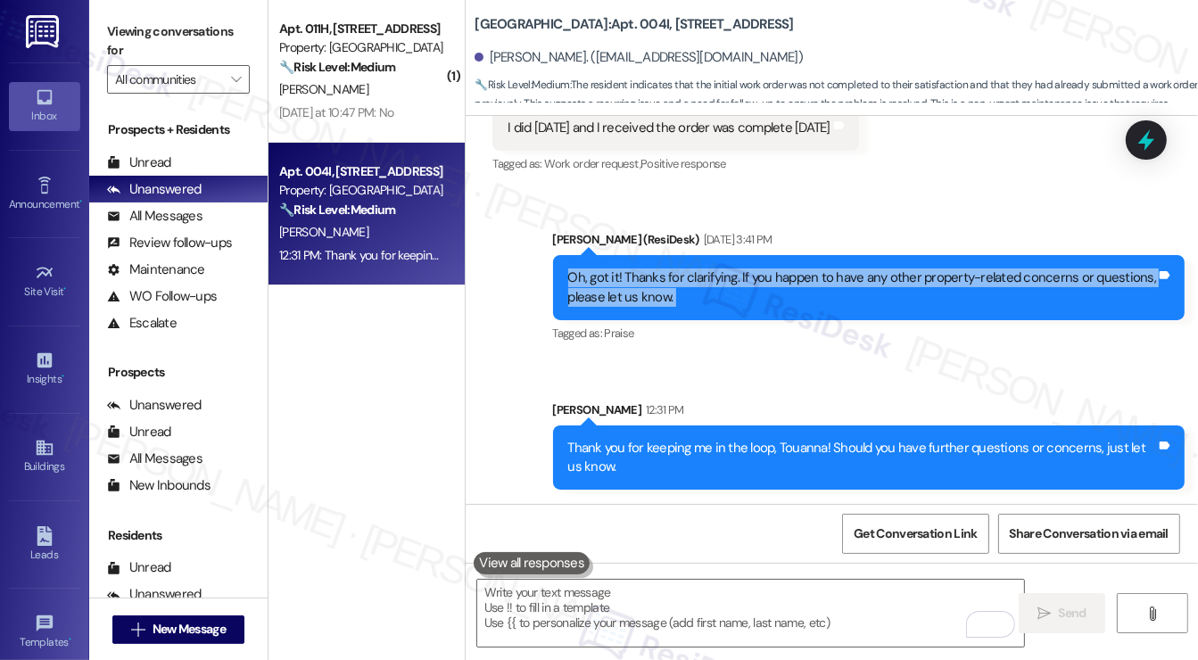
click at [660, 277] on div "Oh, got it! Thanks for clarifying. If you happen to have any other property-rel…" at bounding box center [862, 288] width 589 height 38
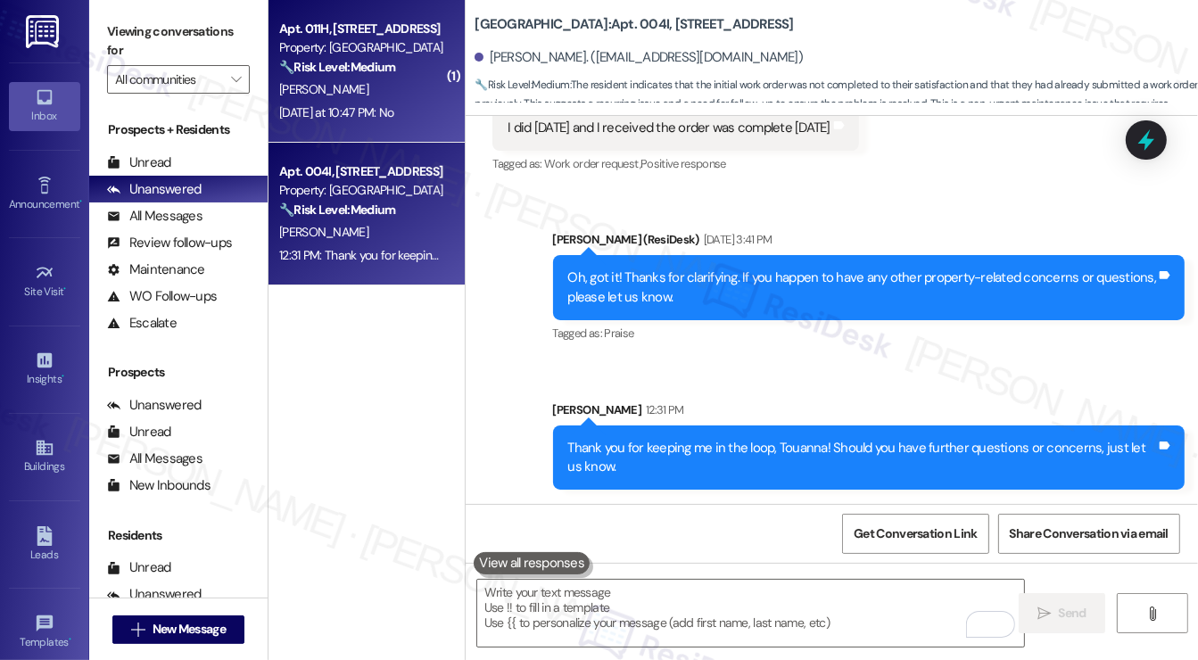
click at [394, 113] on div "[DATE] at 10:47 PM: No [DATE] at 10:47 PM: No" at bounding box center [336, 112] width 115 height 16
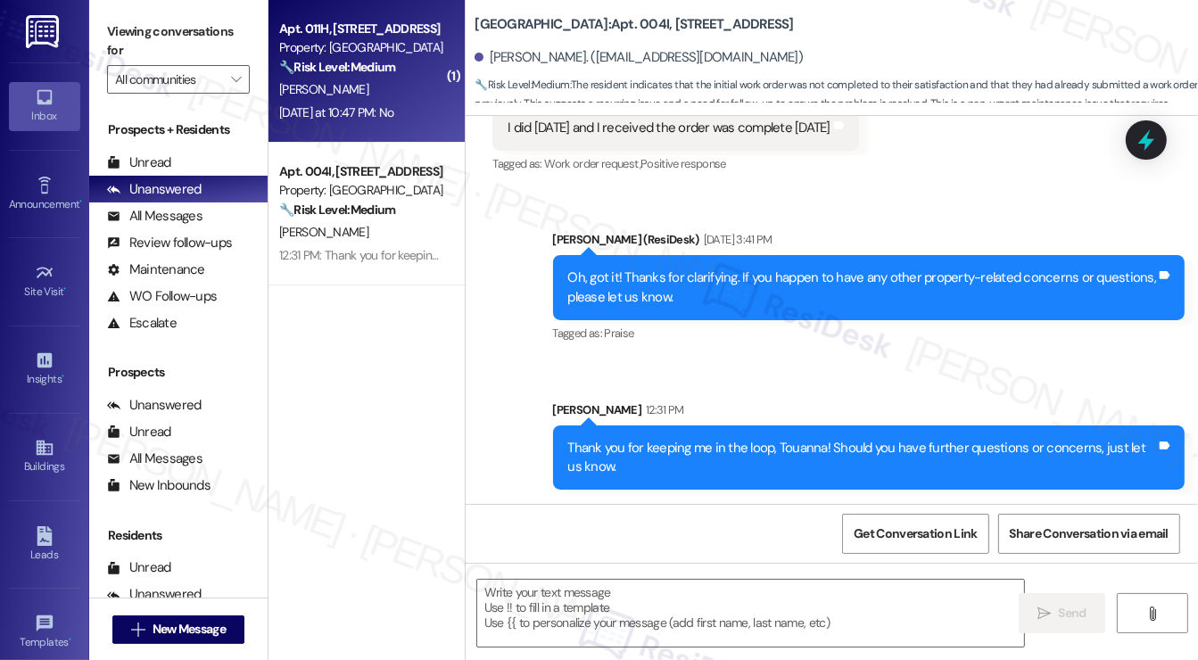
type textarea "Fetching suggested responses. Please feel free to read through the conversation…"
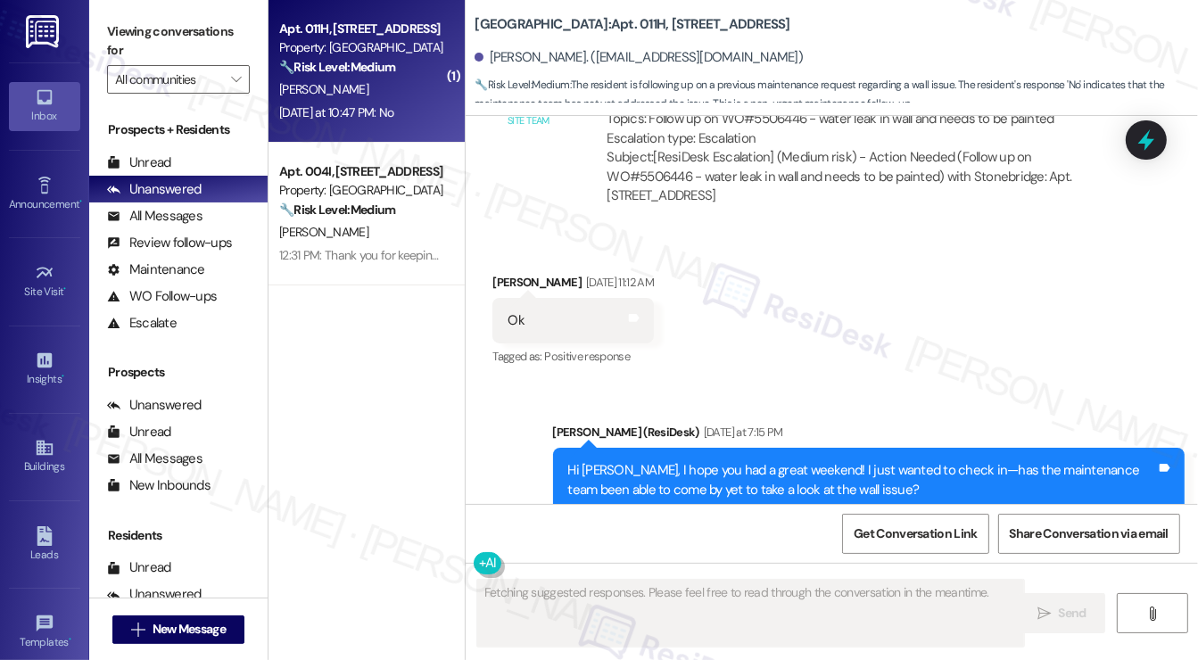
scroll to position [7927, 0]
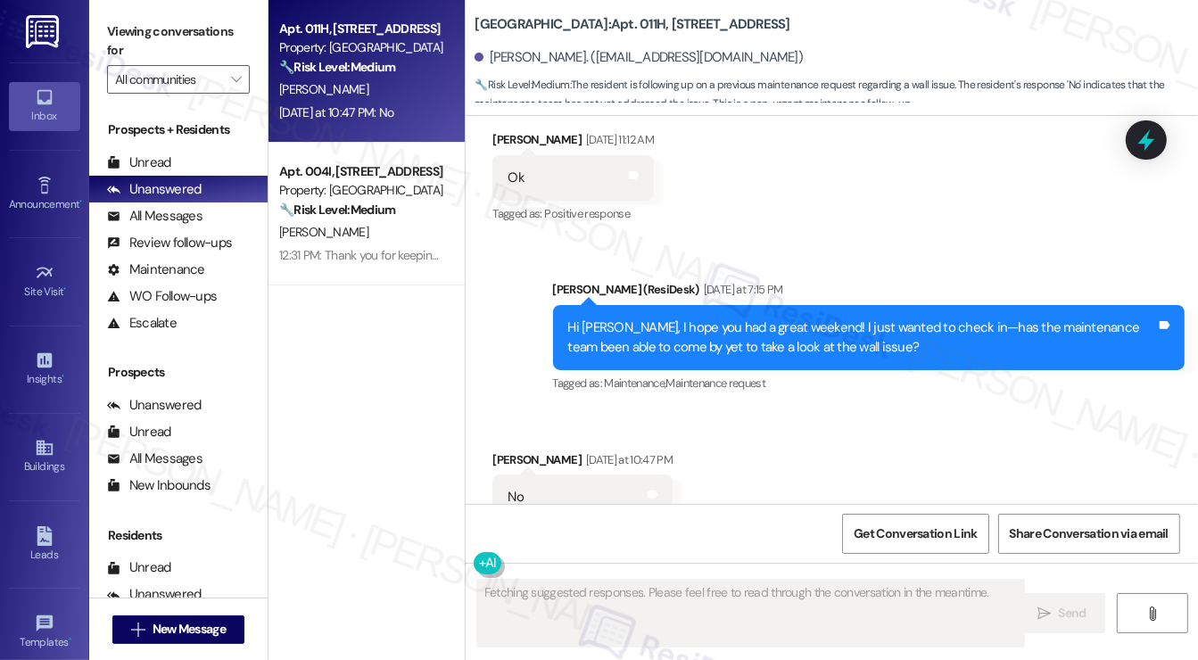
click at [606, 319] on div "Hi [PERSON_NAME], I hope you had a great weekend! I just wanted to check in—has…" at bounding box center [862, 338] width 589 height 38
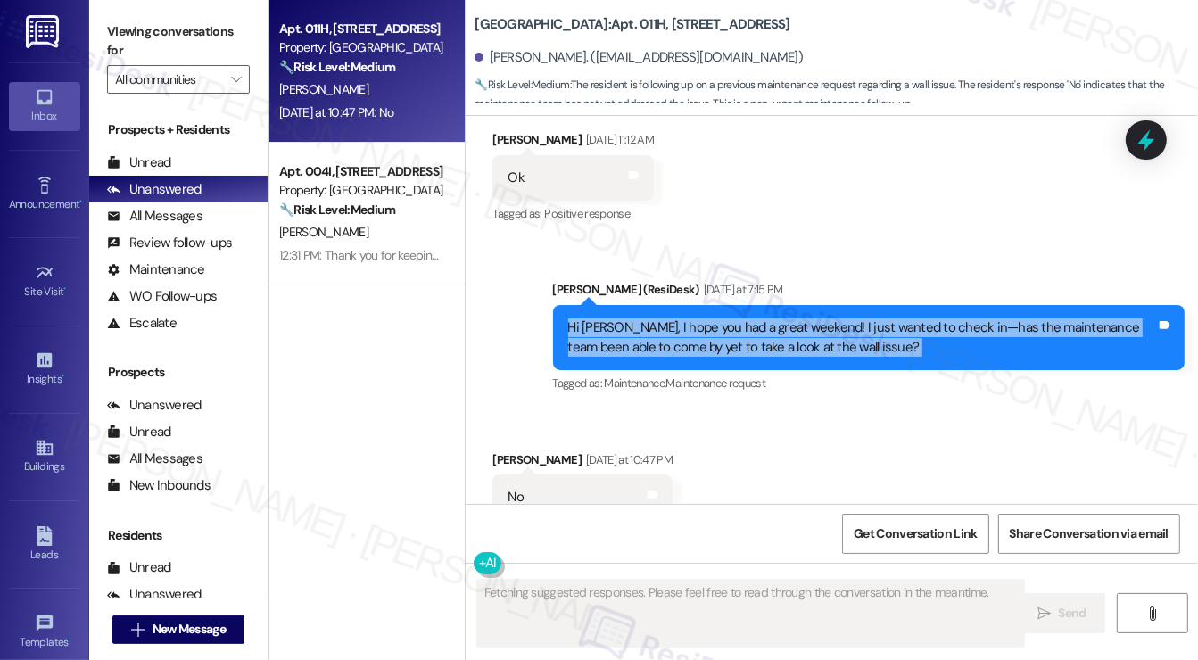
click at [606, 319] on div "Hi [PERSON_NAME], I hope you had a great weekend! I just wanted to check in—has…" at bounding box center [862, 338] width 589 height 38
click at [826, 319] on div "Hi [PERSON_NAME], I hope you had a great weekend! I just wanted to check in—has…" at bounding box center [862, 338] width 589 height 38
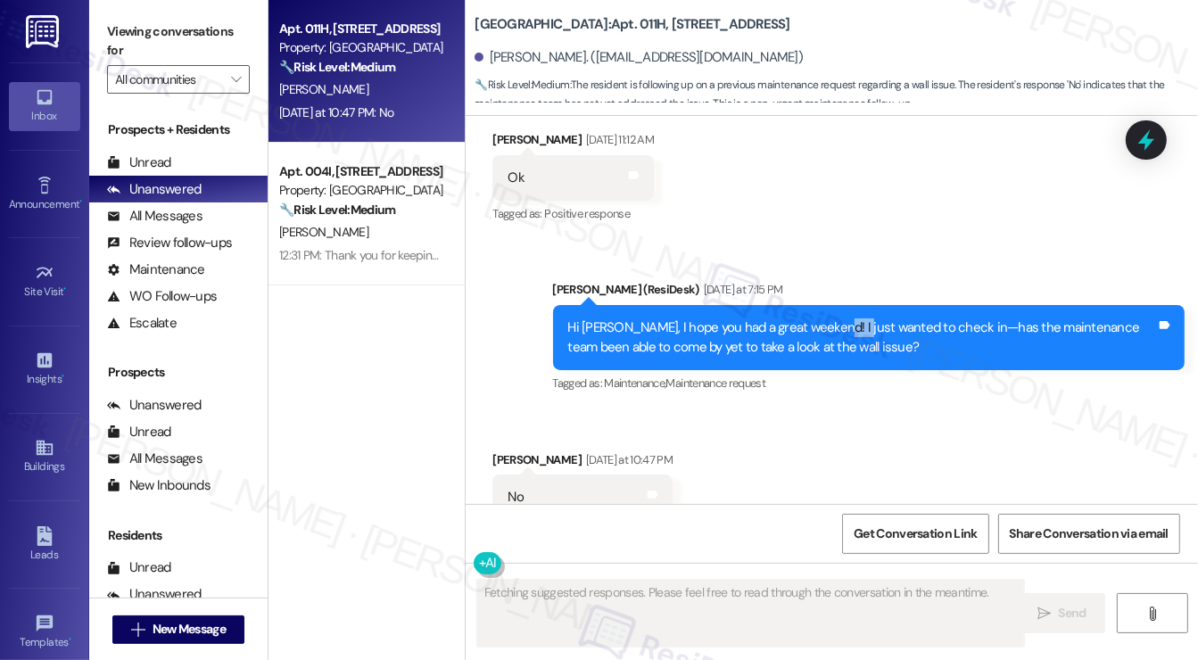
click at [826, 319] on div "Hi [PERSON_NAME], I hope you had a great weekend! I just wanted to check in—has…" at bounding box center [862, 338] width 589 height 38
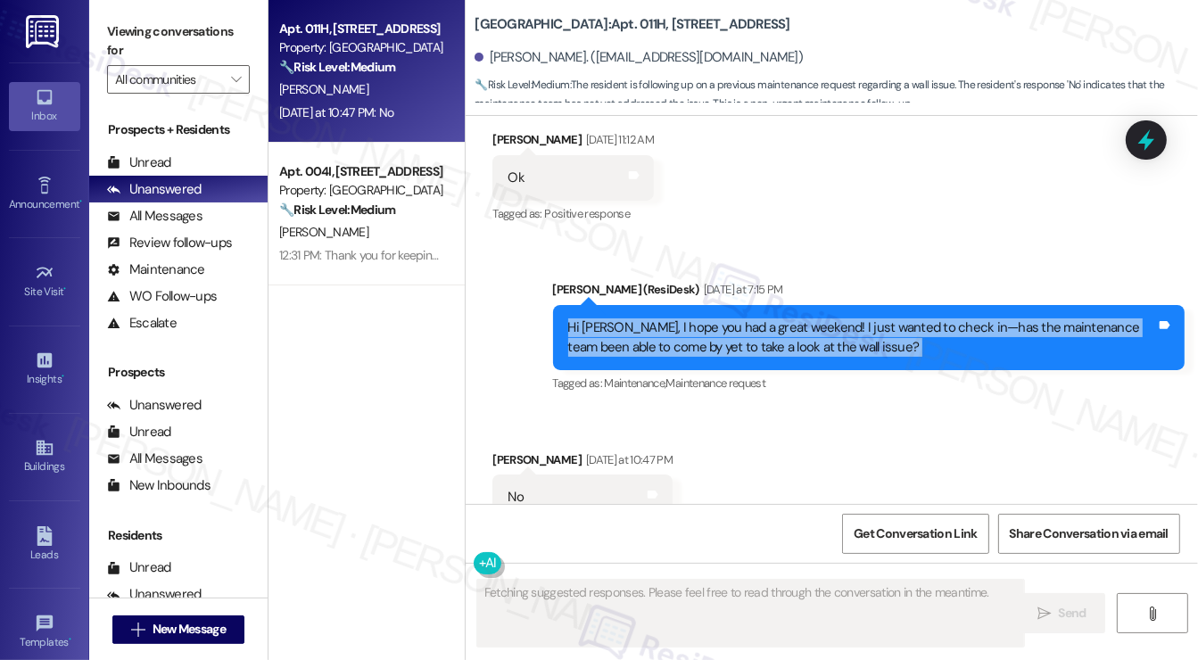
click at [826, 319] on div "Hi [PERSON_NAME], I hope you had a great weekend! I just wanted to check in—has…" at bounding box center [862, 338] width 589 height 38
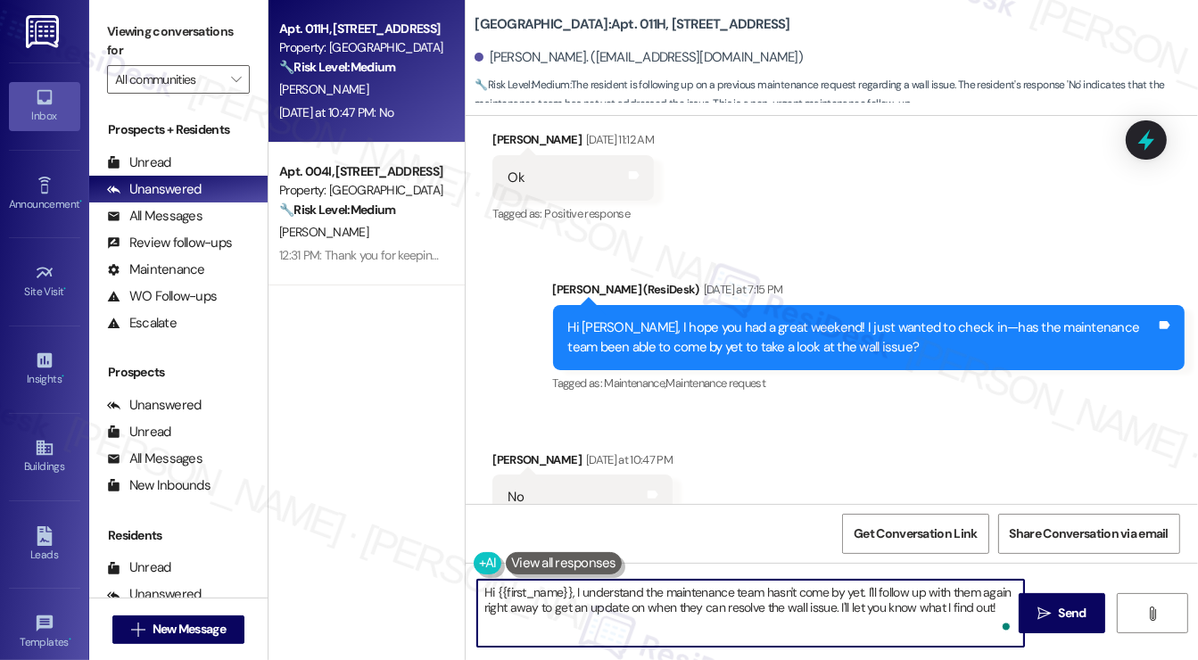
click at [594, 599] on textarea "Hi {{first_name}}, I understand the maintenance team hasn't come by yet. I'll f…" at bounding box center [750, 613] width 547 height 67
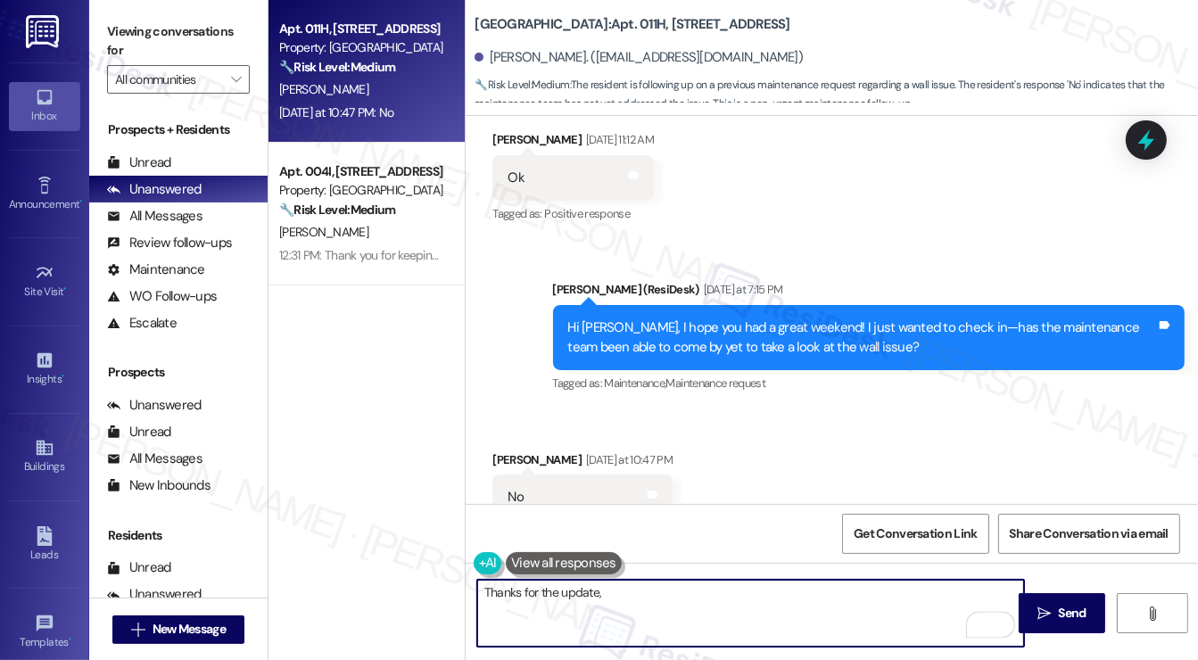
click at [521, 451] on div "[PERSON_NAME] [DATE] at 10:47 PM" at bounding box center [583, 463] width 180 height 25
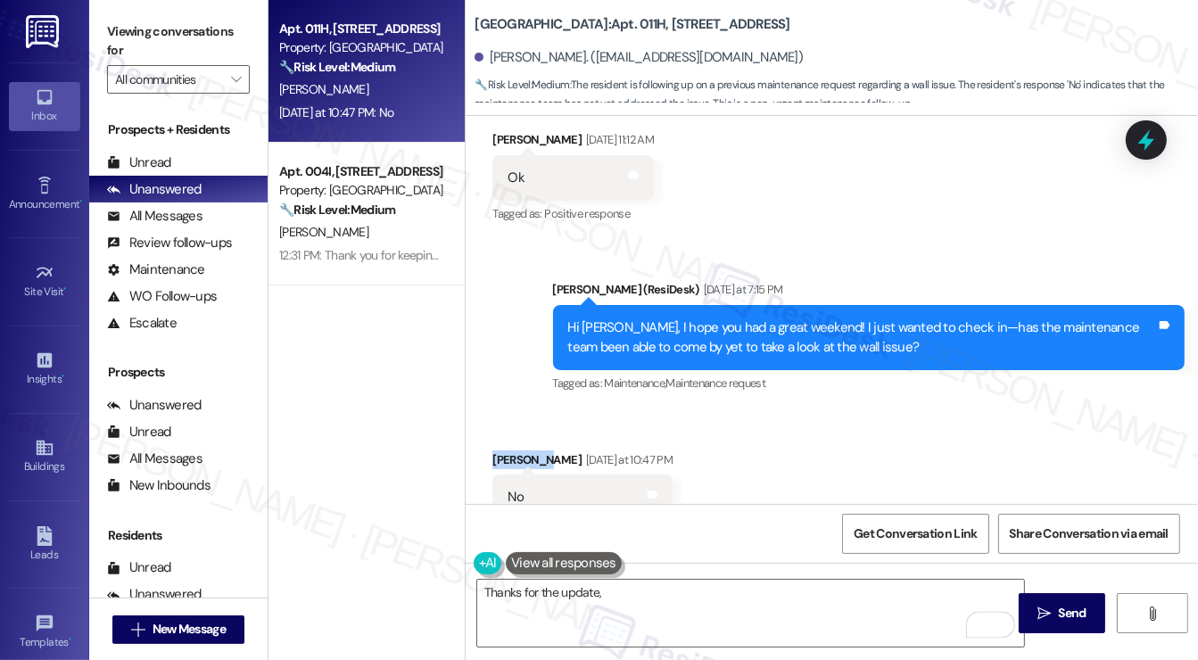
copy div "[PERSON_NAME]"
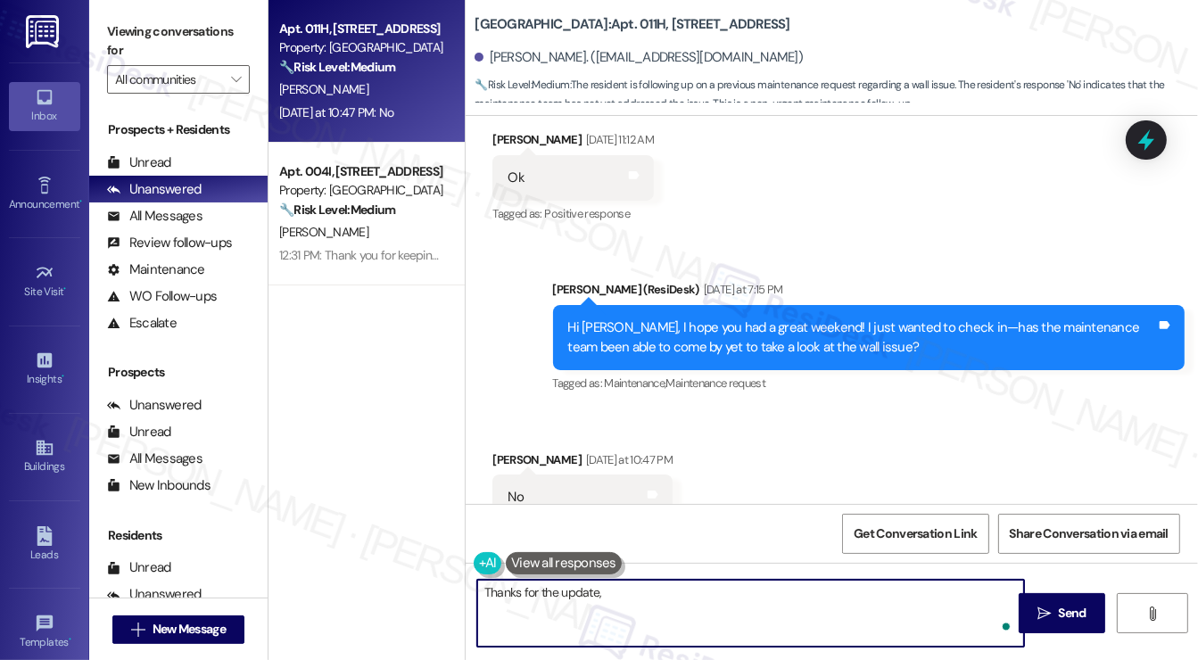
paste textarea "[PERSON_NAME]"
click at [686, 600] on textarea "Thanks for the update, [PERSON_NAME]!" at bounding box center [750, 613] width 547 height 67
click at [730, 410] on div "Received via SMS [PERSON_NAME] [DATE] at 10:47 PM No Tags and notes Tagged as: …" at bounding box center [832, 485] width 733 height 151
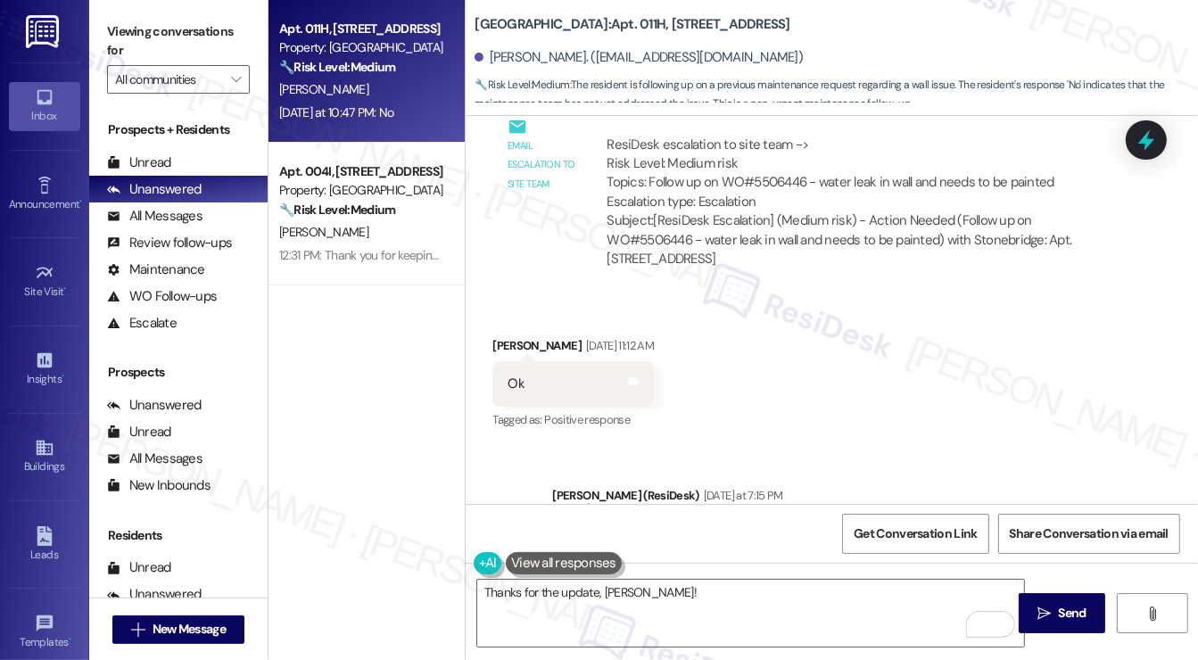
scroll to position [7570, 0]
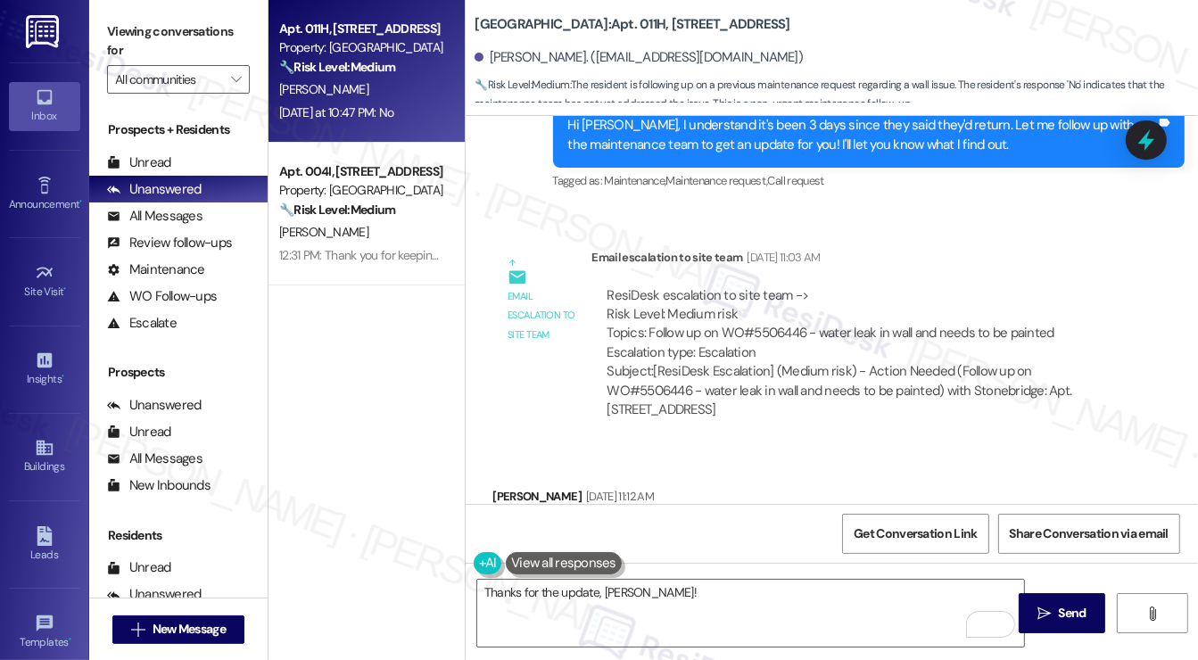
click at [710, 286] on div "ResiDesk escalation to site team -> Risk Level: Medium risk Topics: Follow up o…" at bounding box center [858, 324] width 503 height 77
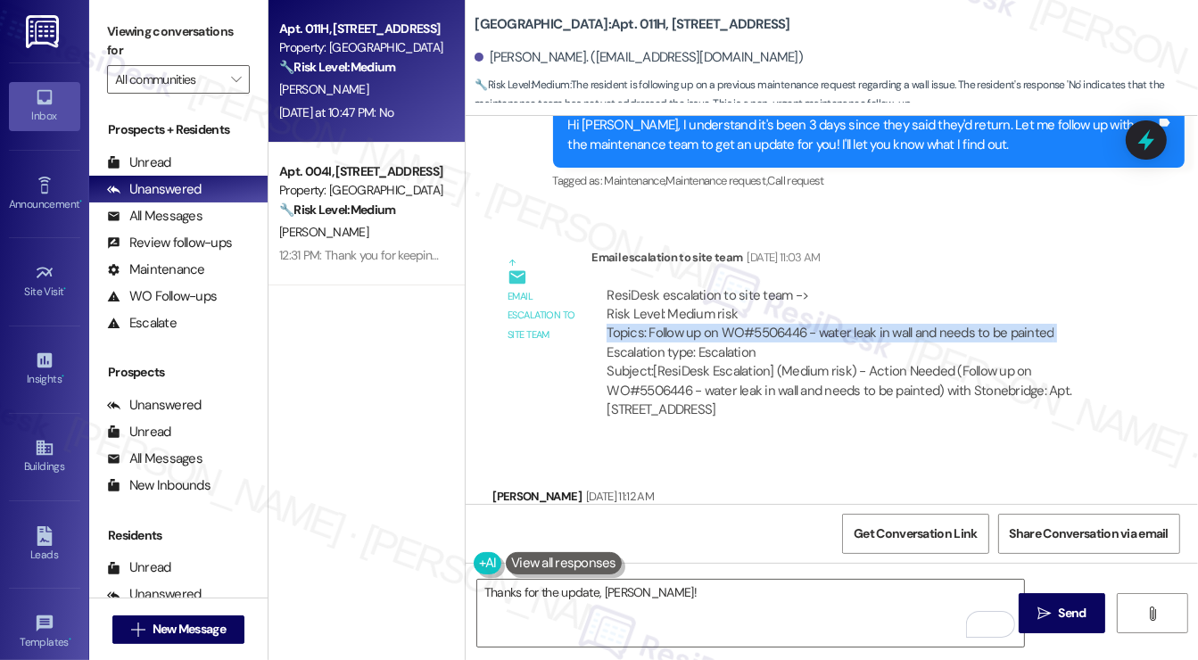
click at [710, 286] on div "ResiDesk escalation to site team -> Risk Level: Medium risk Topics: Follow up o…" at bounding box center [858, 324] width 503 height 77
click at [771, 286] on div "ResiDesk escalation to site team -> Risk Level: Medium risk Topics: Follow up o…" at bounding box center [858, 324] width 503 height 77
click at [657, 286] on div "ResiDesk escalation to site team -> Risk Level: Medium risk Topics: Follow up o…" at bounding box center [858, 324] width 503 height 77
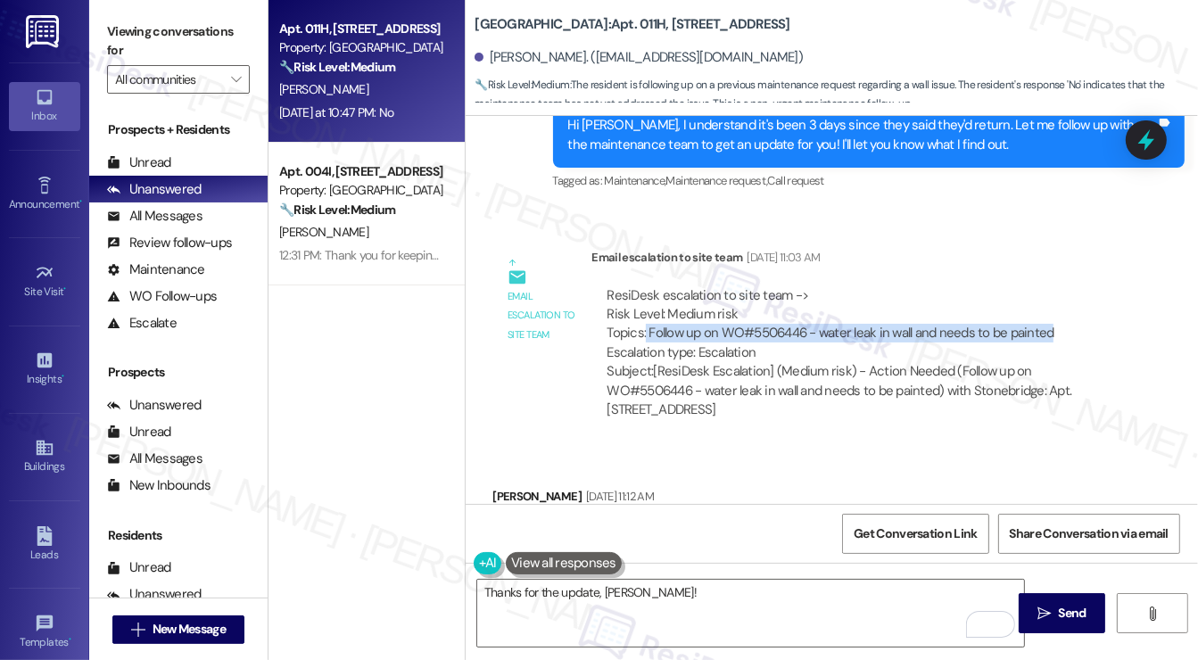
drag, startPoint x: 645, startPoint y: 279, endPoint x: 1080, endPoint y: 277, distance: 435.4
click at [1080, 286] on div "ResiDesk escalation to site team -> Risk Level: Medium risk Topics: Follow up o…" at bounding box center [858, 324] width 503 height 77
copy div "Follow up on WO#5506446 - water leak in wall and needs to be painted"
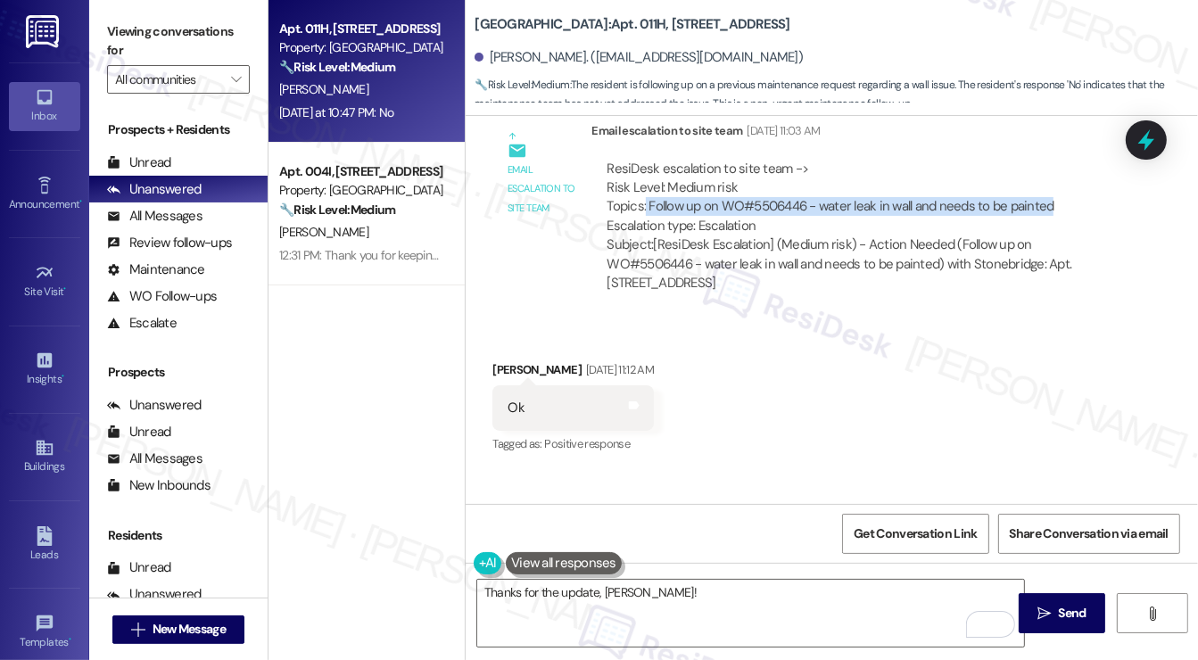
scroll to position [7927, 0]
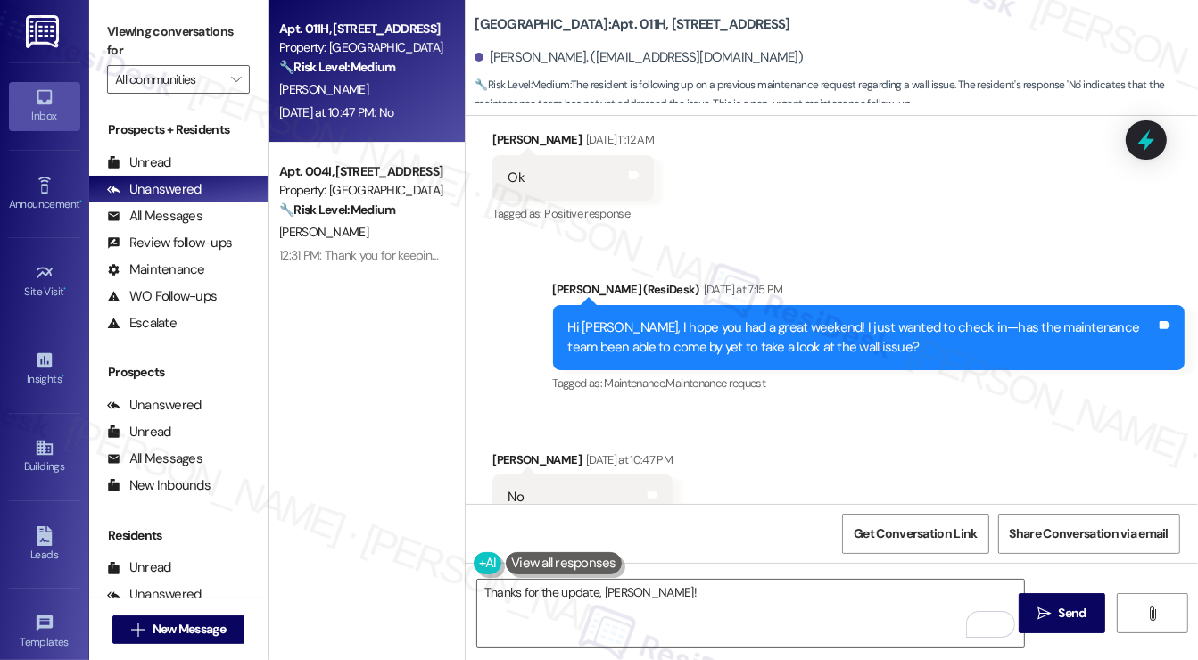
click at [663, 319] on div "Hi [PERSON_NAME], I hope you had a great weekend! I just wanted to check in—has…" at bounding box center [862, 338] width 589 height 38
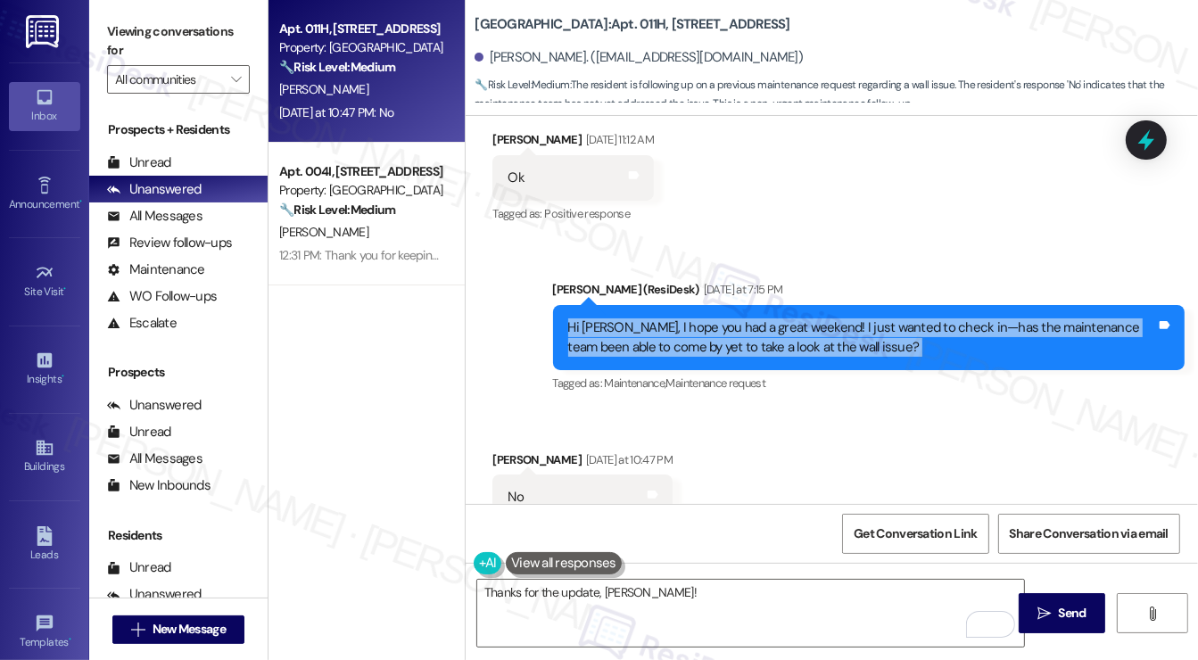
click at [663, 319] on div "Hi [PERSON_NAME], I hope you had a great weekend! I just wanted to check in—has…" at bounding box center [862, 338] width 589 height 38
click at [685, 319] on div "Hi [PERSON_NAME], I hope you had a great weekend! I just wanted to check in—has…" at bounding box center [862, 338] width 589 height 38
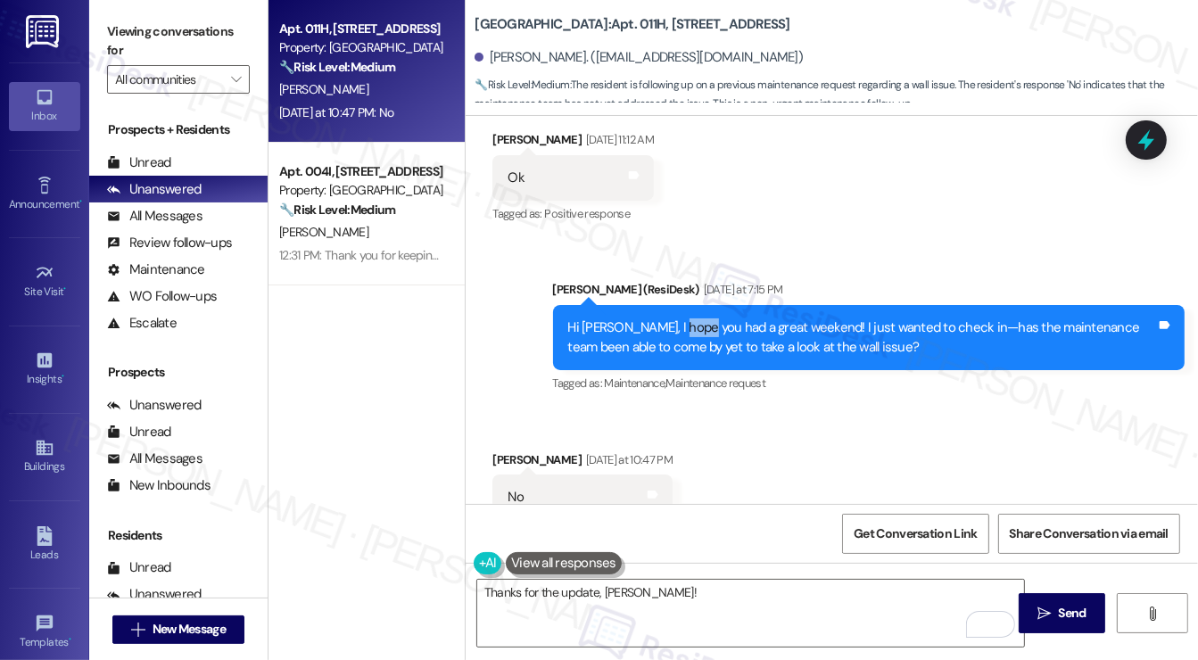
click at [685, 319] on div "Hi [PERSON_NAME], I hope you had a great weekend! I just wanted to check in—has…" at bounding box center [862, 338] width 589 height 38
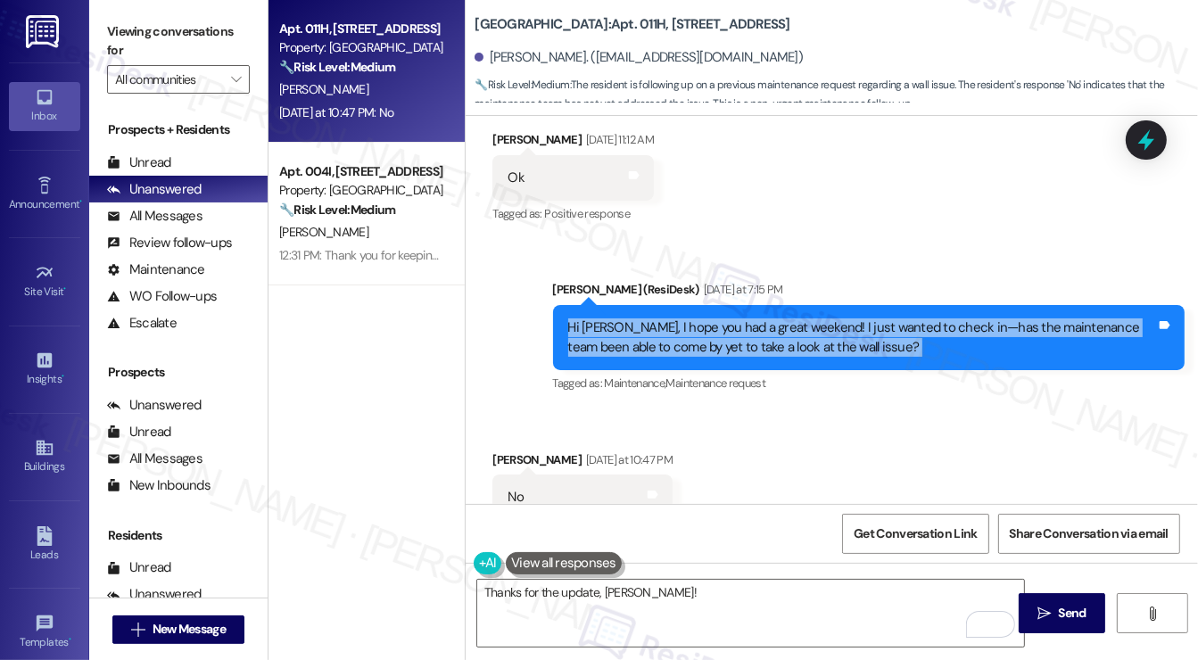
click at [685, 319] on div "Hi [PERSON_NAME], I hope you had a great weekend! I just wanted to check in—has…" at bounding box center [862, 338] width 589 height 38
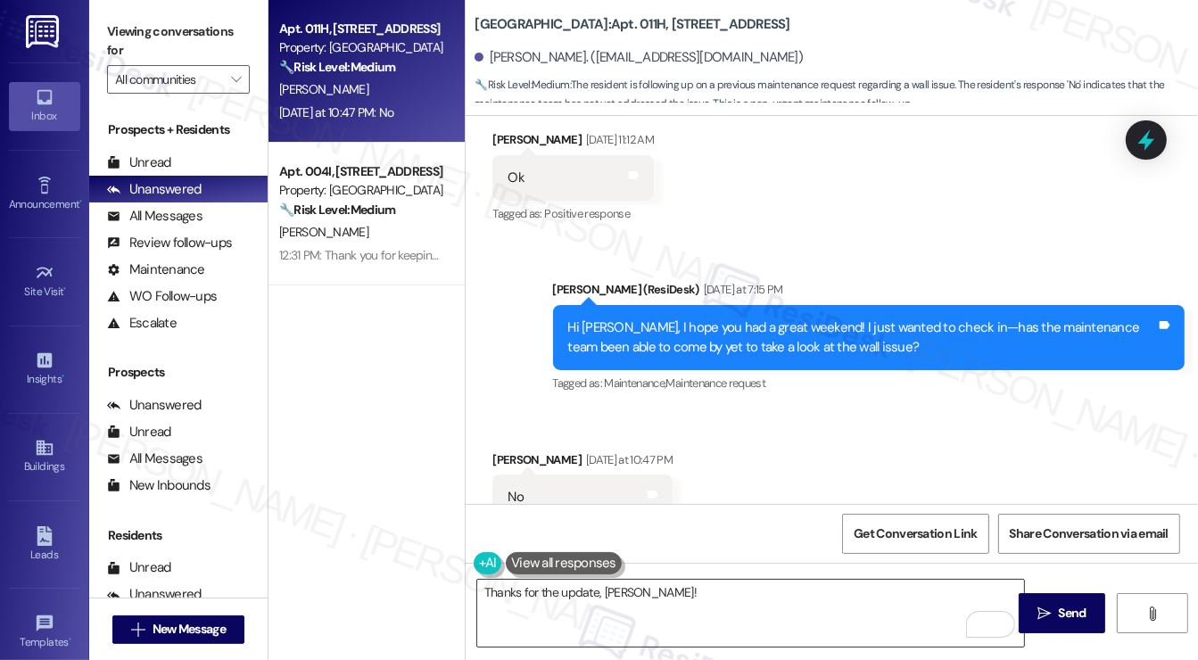
click at [676, 598] on textarea "Thanks for the update, [PERSON_NAME]!" at bounding box center [750, 613] width 547 height 67
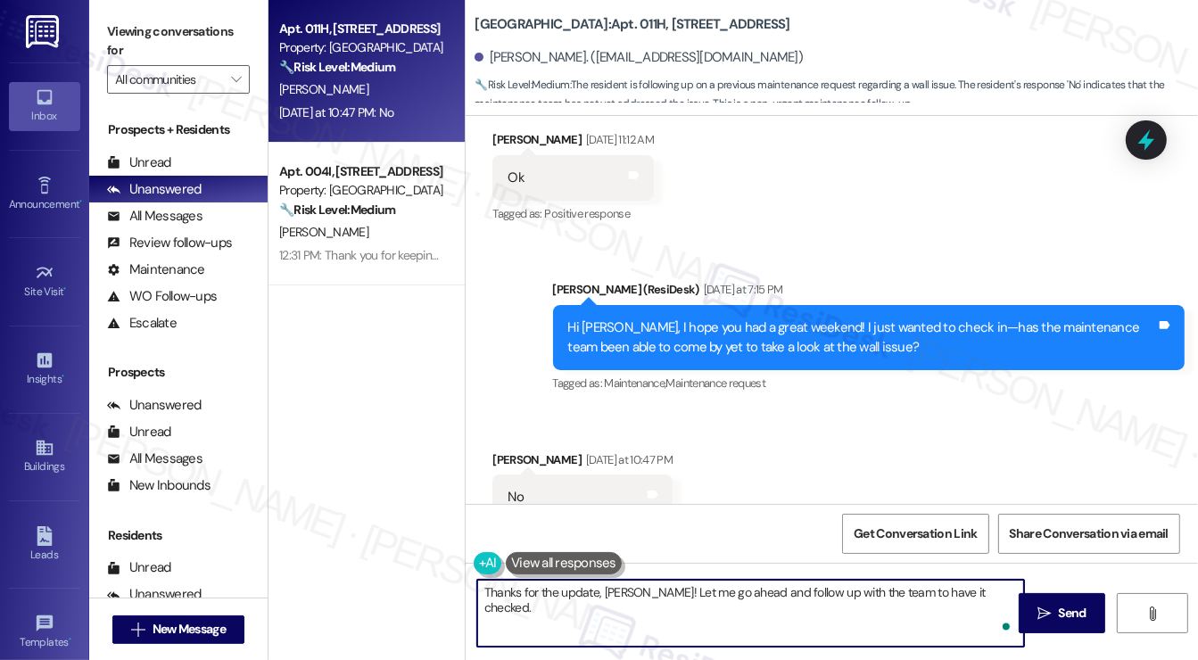
click at [984, 595] on textarea "Thanks for the update, [PERSON_NAME]! Let me go ahead and follow up with the te…" at bounding box center [750, 613] width 547 height 67
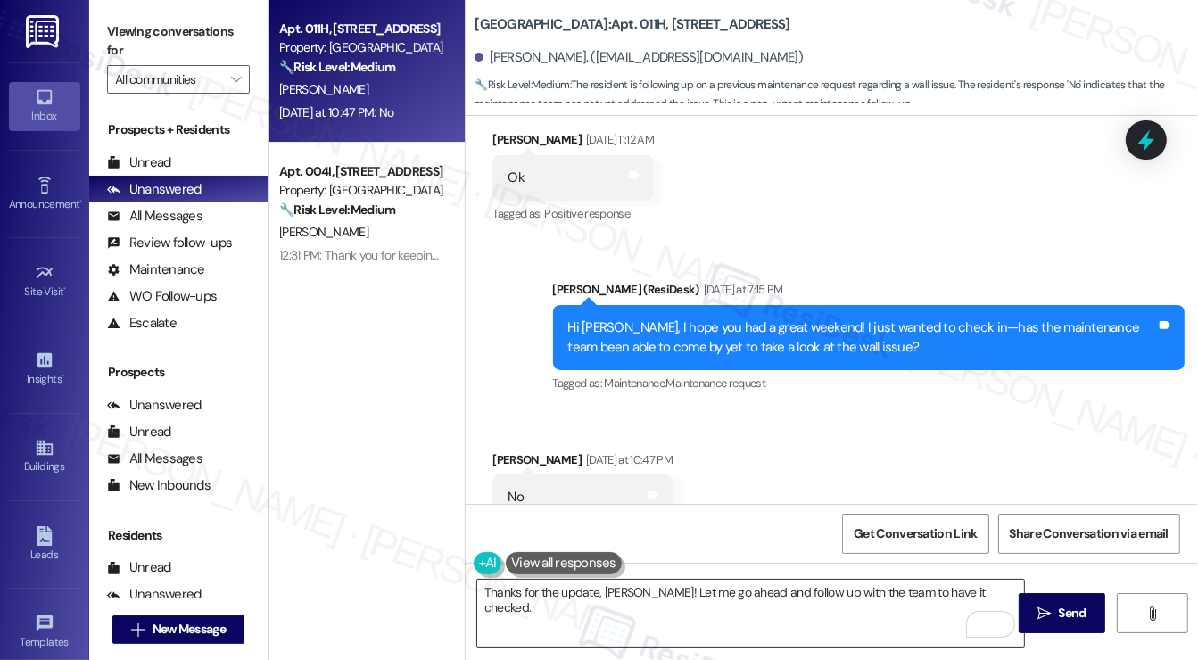
click at [592, 598] on textarea "Thanks for the update, [PERSON_NAME]! Let me go ahead and follow up with the te…" at bounding box center [750, 613] width 547 height 67
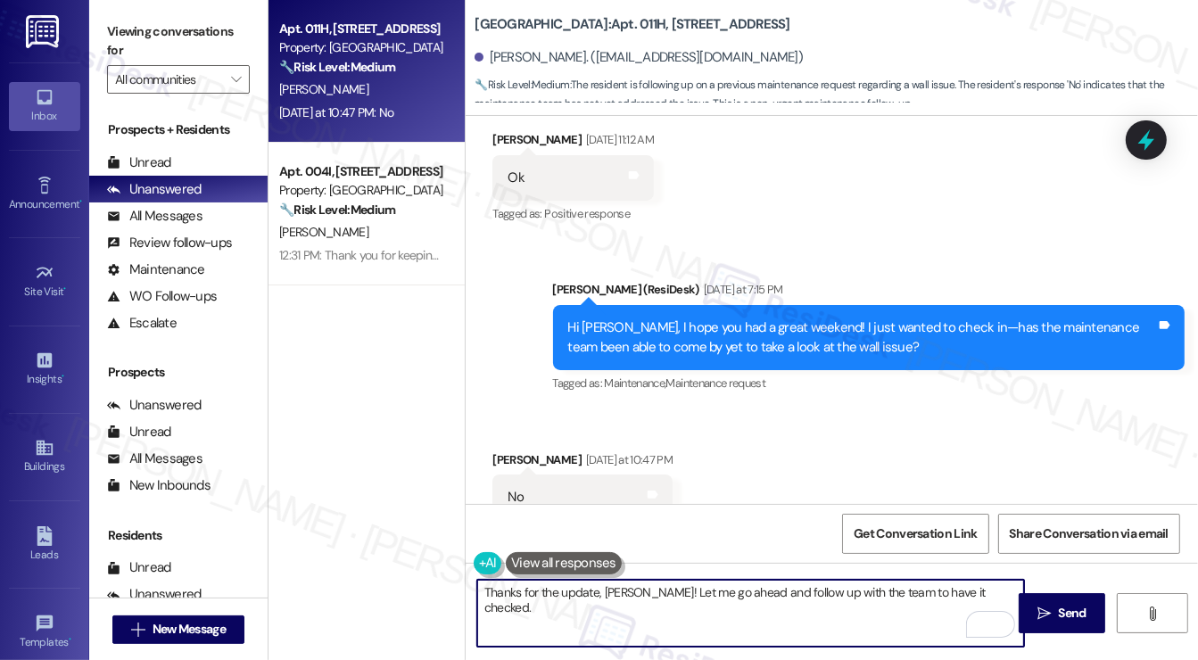
click at [592, 598] on textarea "Thanks for the update, [PERSON_NAME]! Let me go ahead and follow up with the te…" at bounding box center [750, 613] width 547 height 67
click at [766, 484] on div "Received via SMS [PERSON_NAME] [DATE] at 10:47 PM No Tags and notes Tagged as: …" at bounding box center [832, 485] width 733 height 151
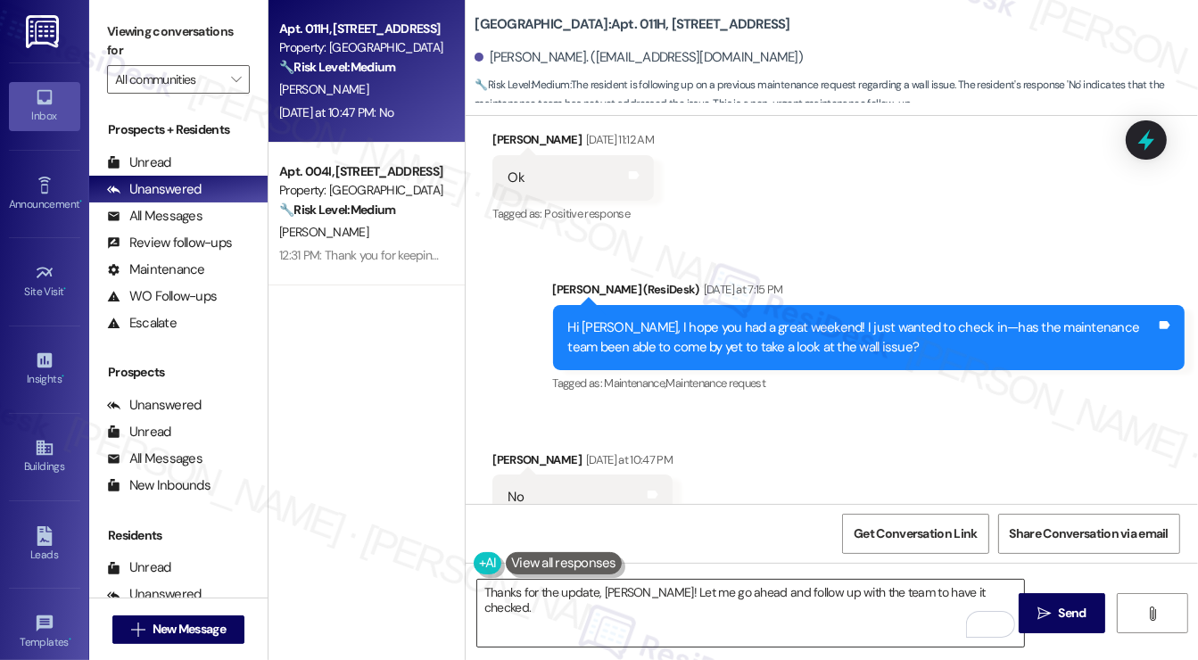
click at [747, 586] on textarea "Thanks for the update, [PERSON_NAME]! Let me go ahead and follow up with the te…" at bounding box center [750, 613] width 547 height 67
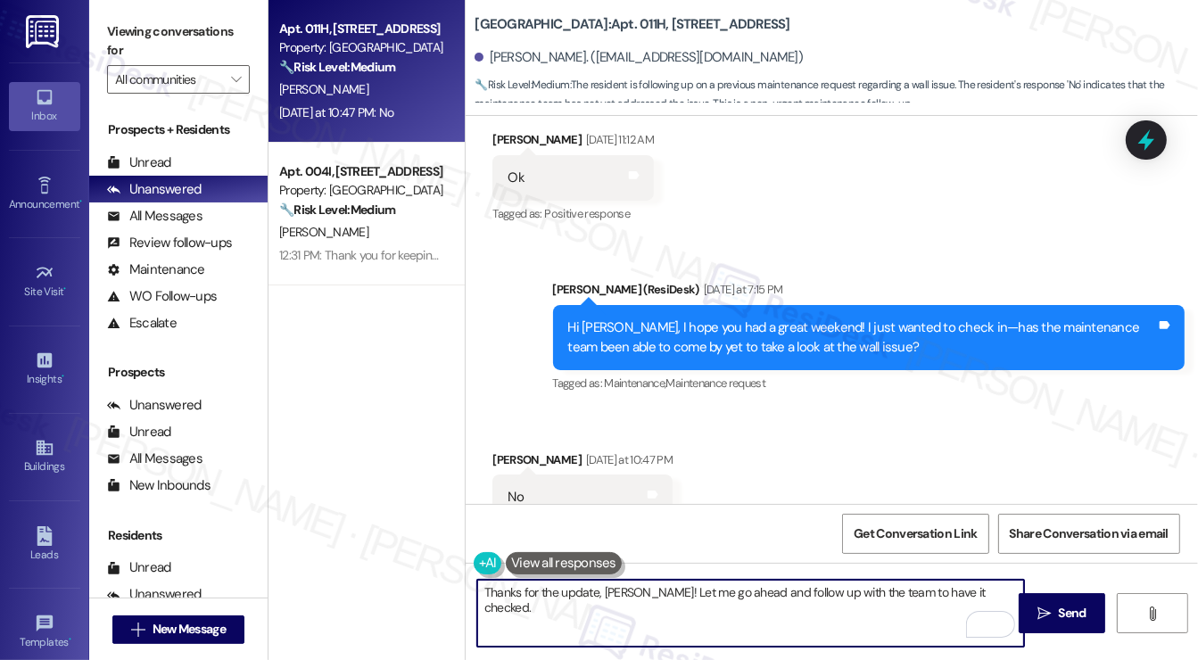
click at [747, 586] on textarea "Thanks for the update, [PERSON_NAME]! Let me go ahead and follow up with the te…" at bounding box center [750, 613] width 547 height 67
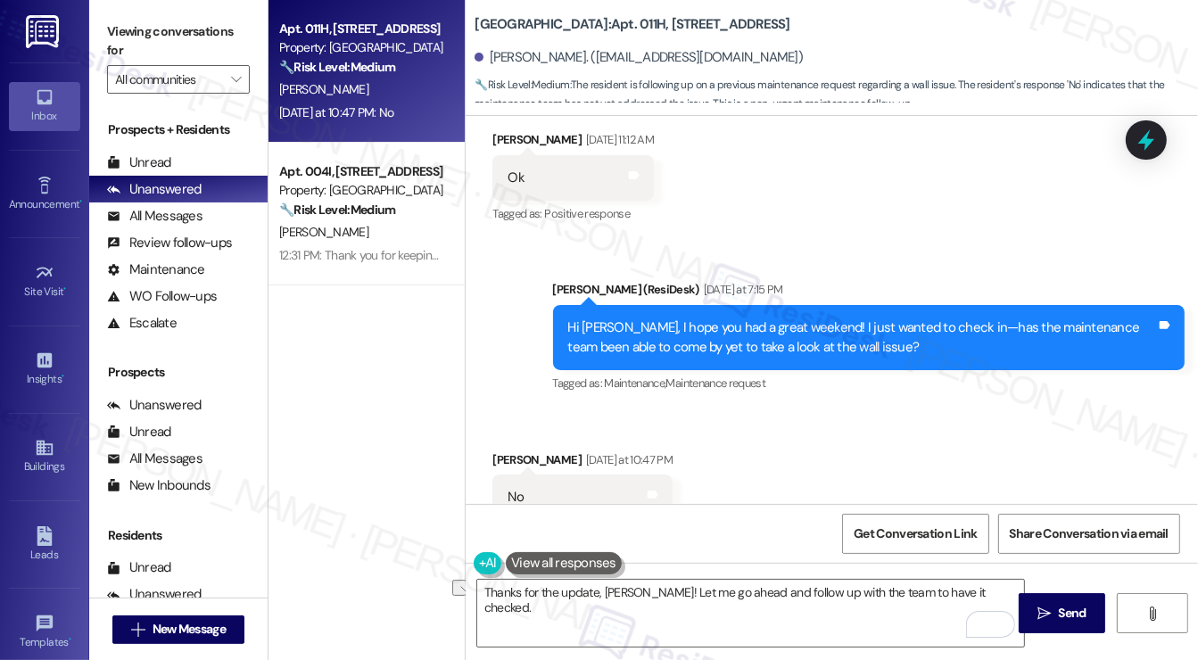
click at [824, 477] on div "Received via SMS [PERSON_NAME] [DATE] at 10:47 PM No Tags and notes Tagged as: …" at bounding box center [832, 485] width 733 height 151
click at [988, 592] on textarea "Thanks for the update, [PERSON_NAME]! Let me go ahead and follow up with the te…" at bounding box center [750, 613] width 547 height 67
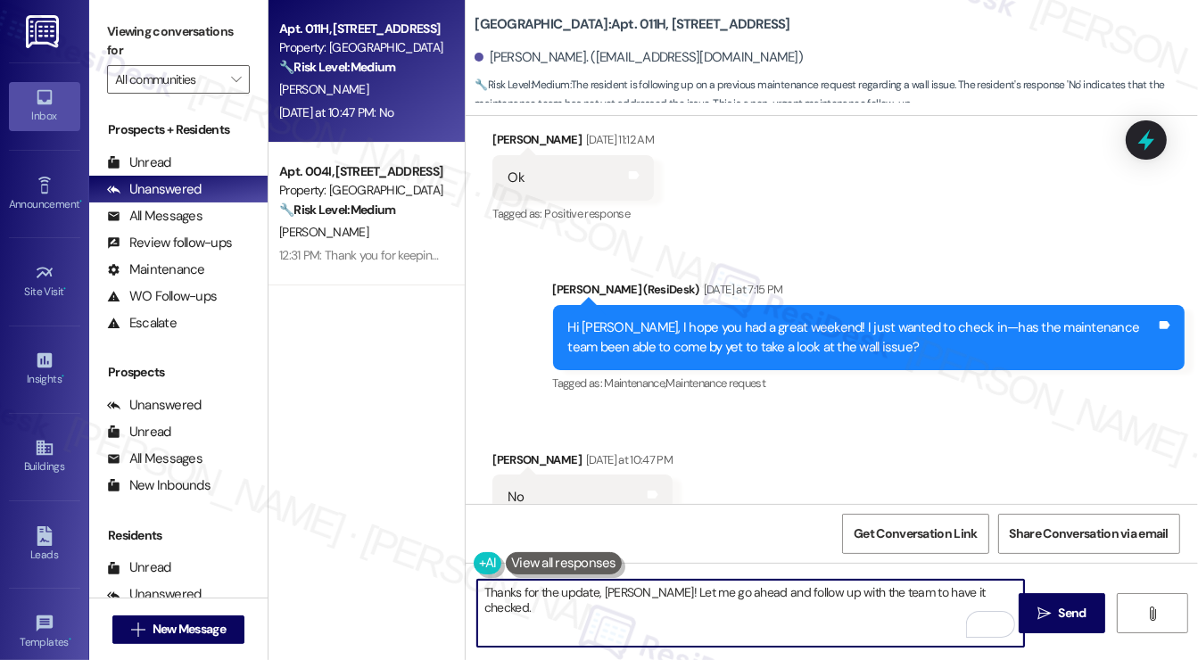
drag, startPoint x: 1000, startPoint y: 592, endPoint x: 954, endPoint y: 590, distance: 46.5
click at [954, 590] on textarea "Thanks for the update, [PERSON_NAME]! Let me go ahead and follow up with the te…" at bounding box center [750, 613] width 547 height 67
click at [996, 586] on textarea "Thanks for the update, [PERSON_NAME]! Let me go ahead and follow up with the te…" at bounding box center [750, 613] width 547 height 67
click at [714, 592] on textarea "Thanks for the update, [PERSON_NAME]! Let me go ahead and follow up with the te…" at bounding box center [750, 613] width 547 height 67
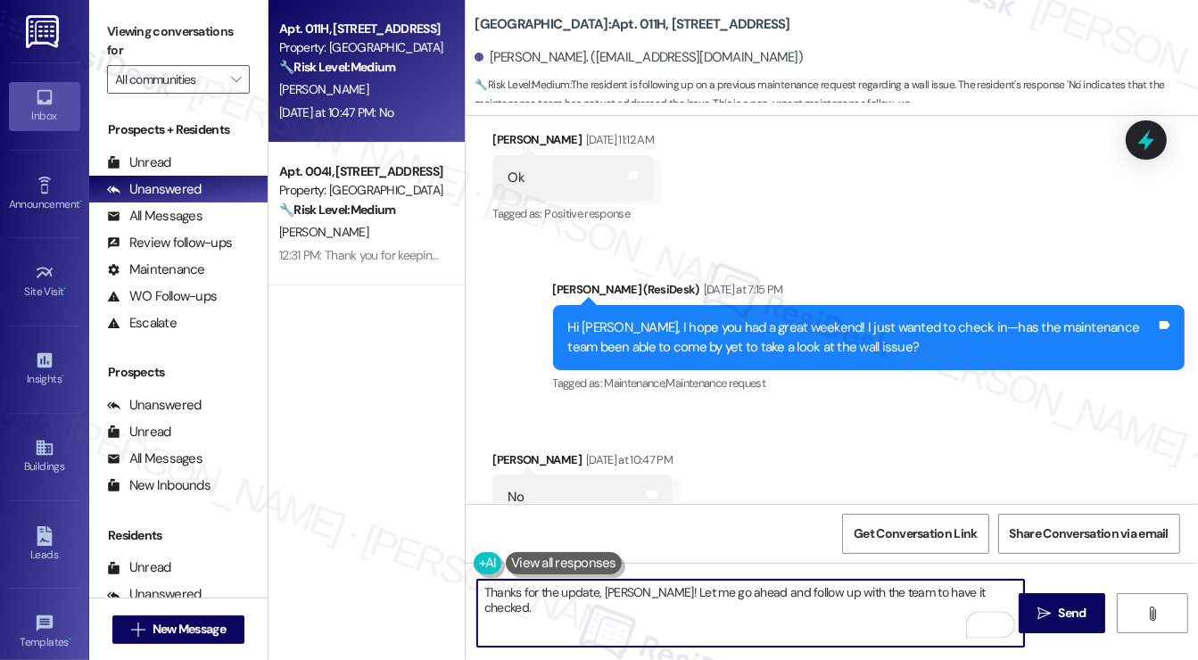
click at [714, 592] on textarea "Thanks for the update, [PERSON_NAME]! Let me go ahead and follow up with the te…" at bounding box center [750, 613] width 547 height 67
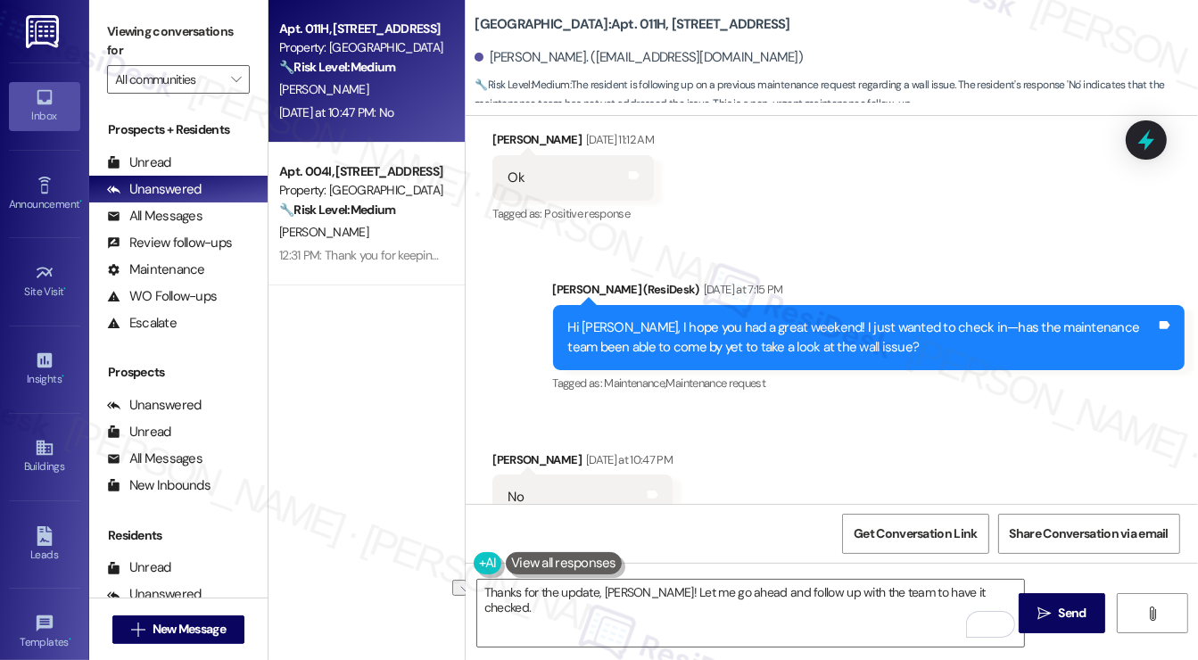
click at [901, 445] on div "Received via SMS [PERSON_NAME] [DATE] at 10:47 PM No Tags and notes Tagged as: …" at bounding box center [832, 485] width 733 height 151
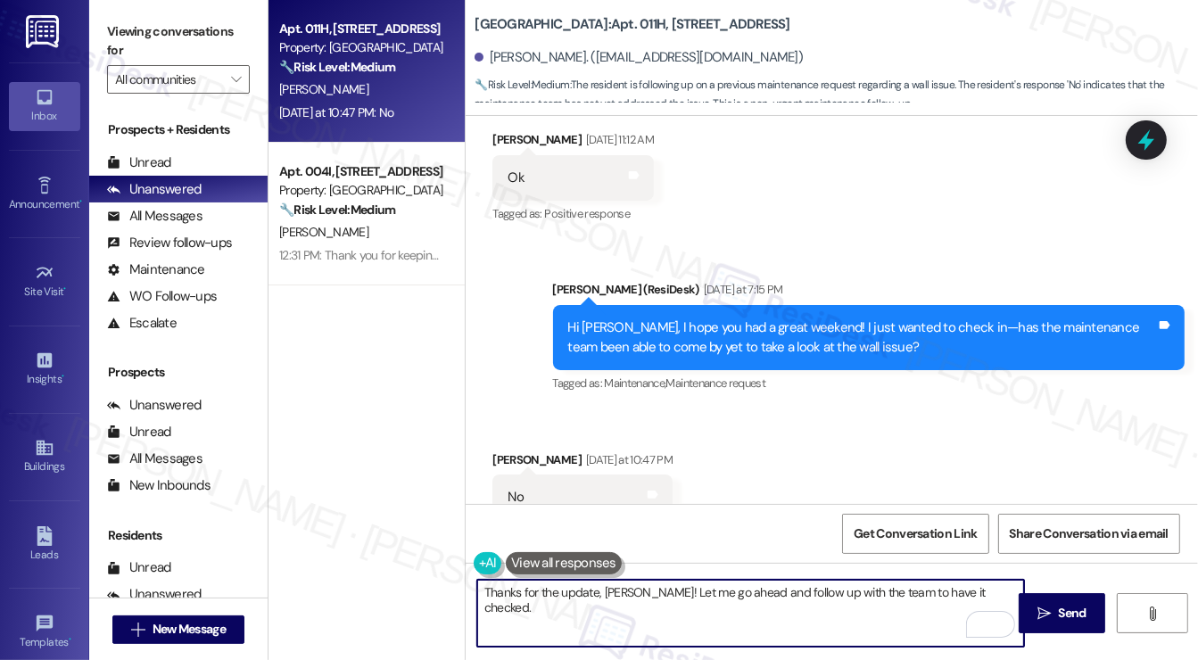
click at [999, 602] on textarea "Thanks for the update, [PERSON_NAME]! Let me go ahead and follow up with the te…" at bounding box center [750, 613] width 547 height 67
type textarea "Thanks for the update, [PERSON_NAME]! Let me go ahead and follow up with the te…"
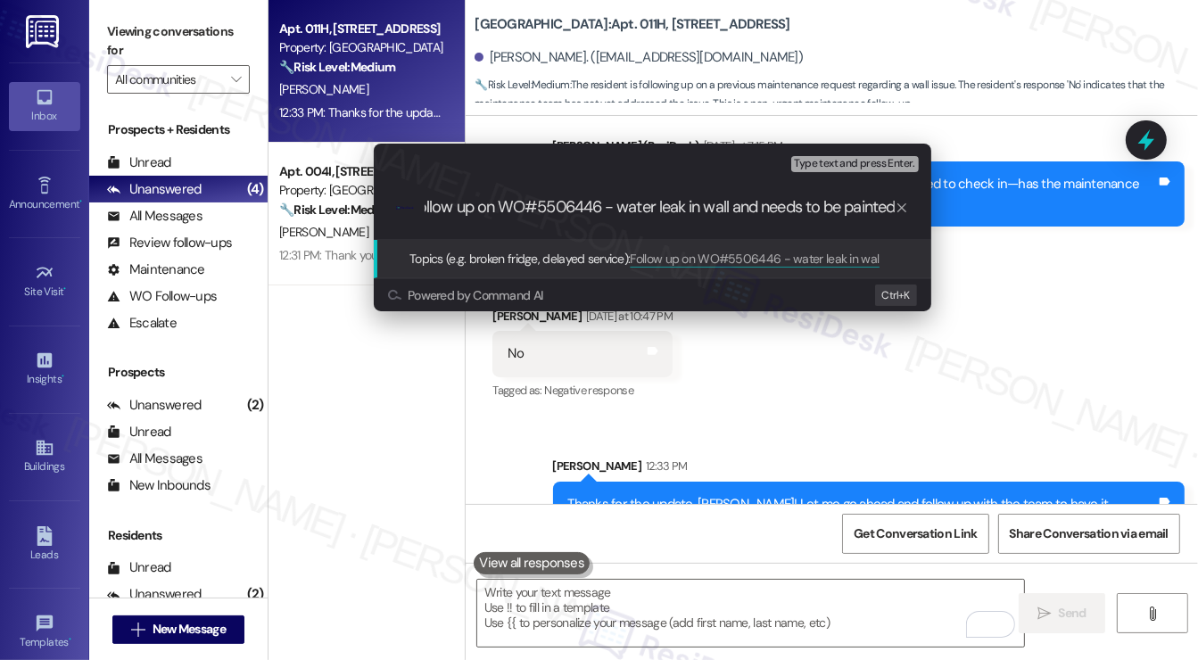
scroll to position [0, 0]
type input "Follow up on WO#5506446 - water leak in wall and needs to be painted"
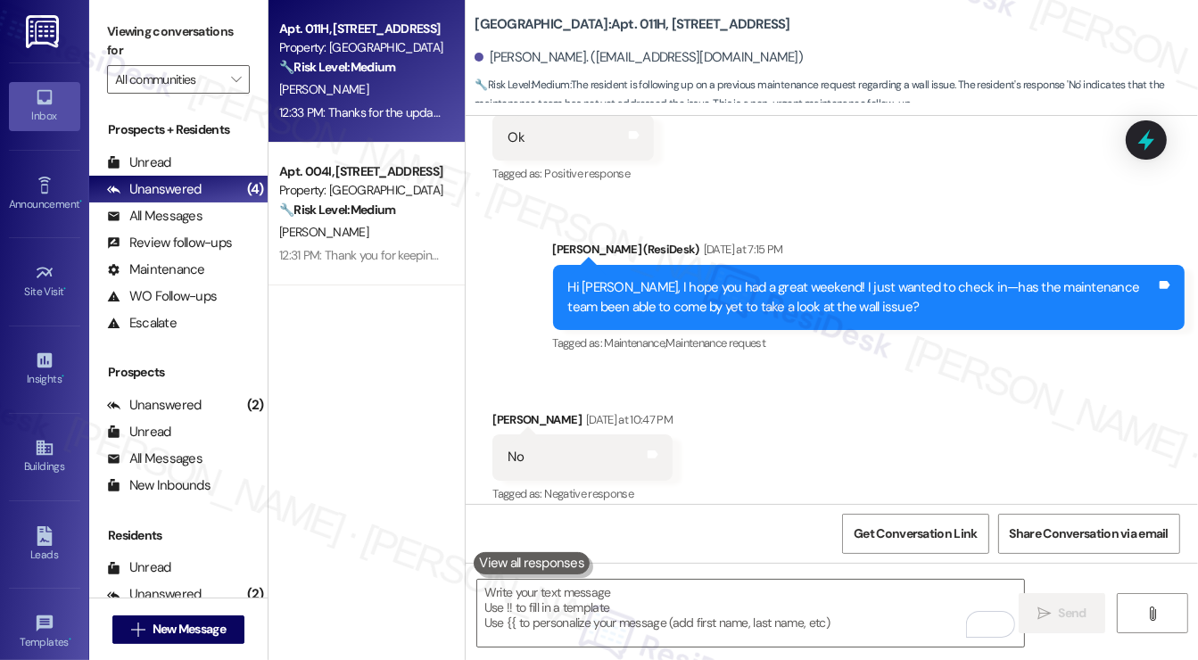
scroll to position [7926, 0]
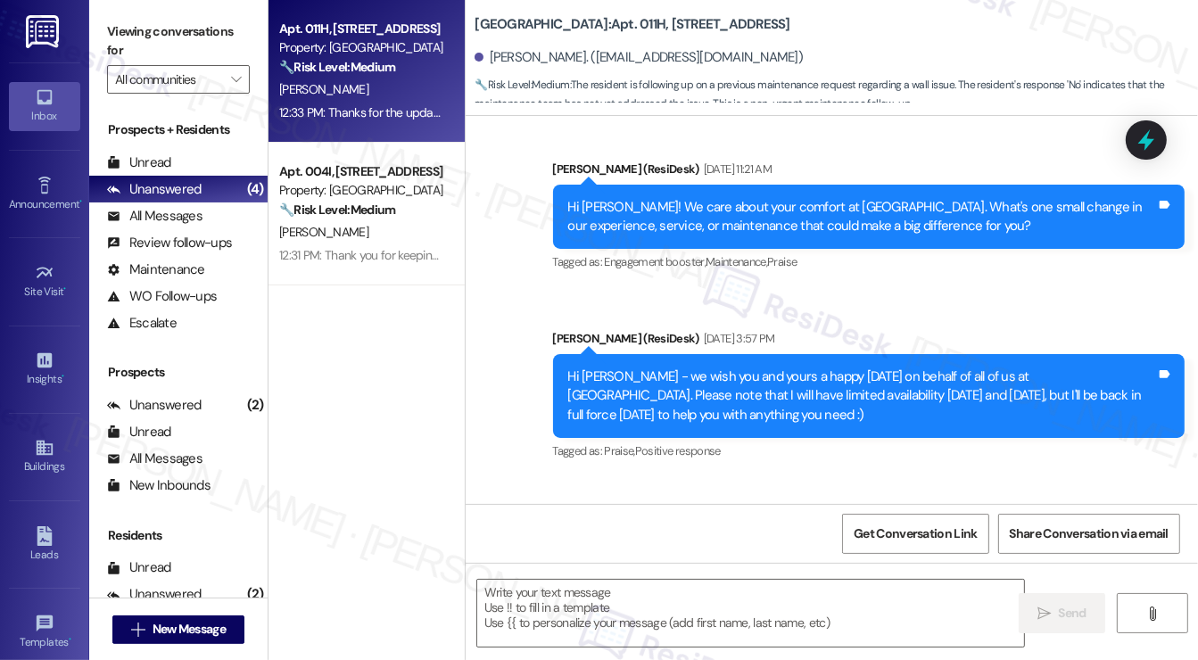
type textarea "Fetching suggested responses. Please feel free to read through the conversation…"
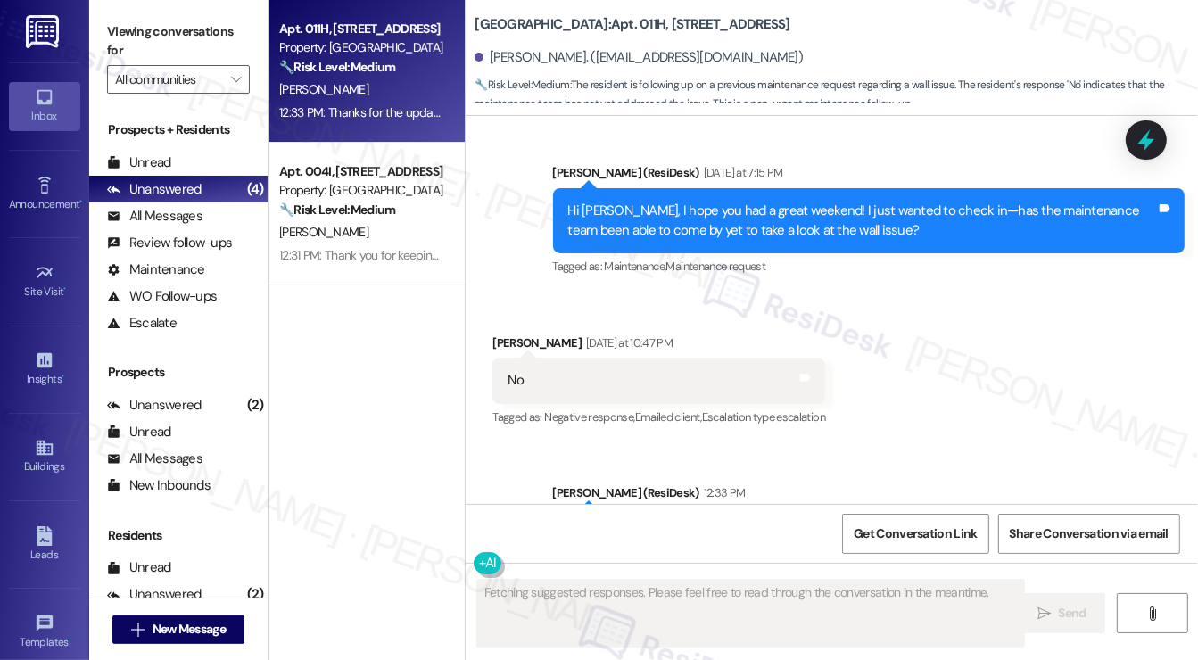
scroll to position [8098, 0]
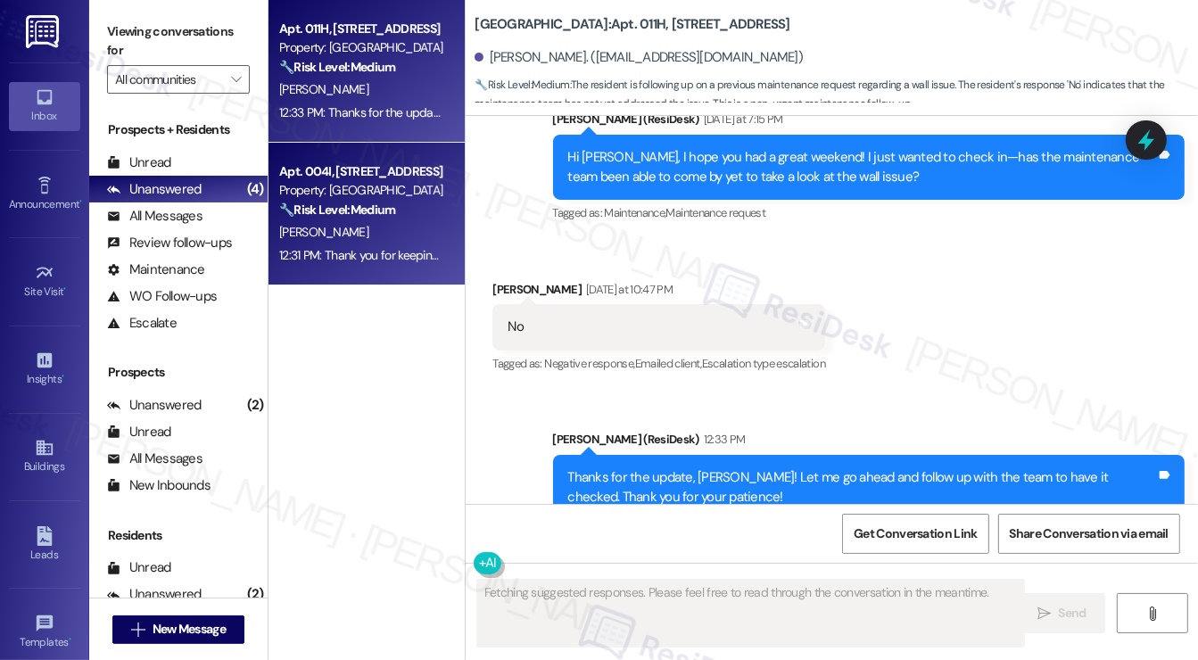
click at [407, 243] on div "[PERSON_NAME]" at bounding box center [361, 232] width 169 height 22
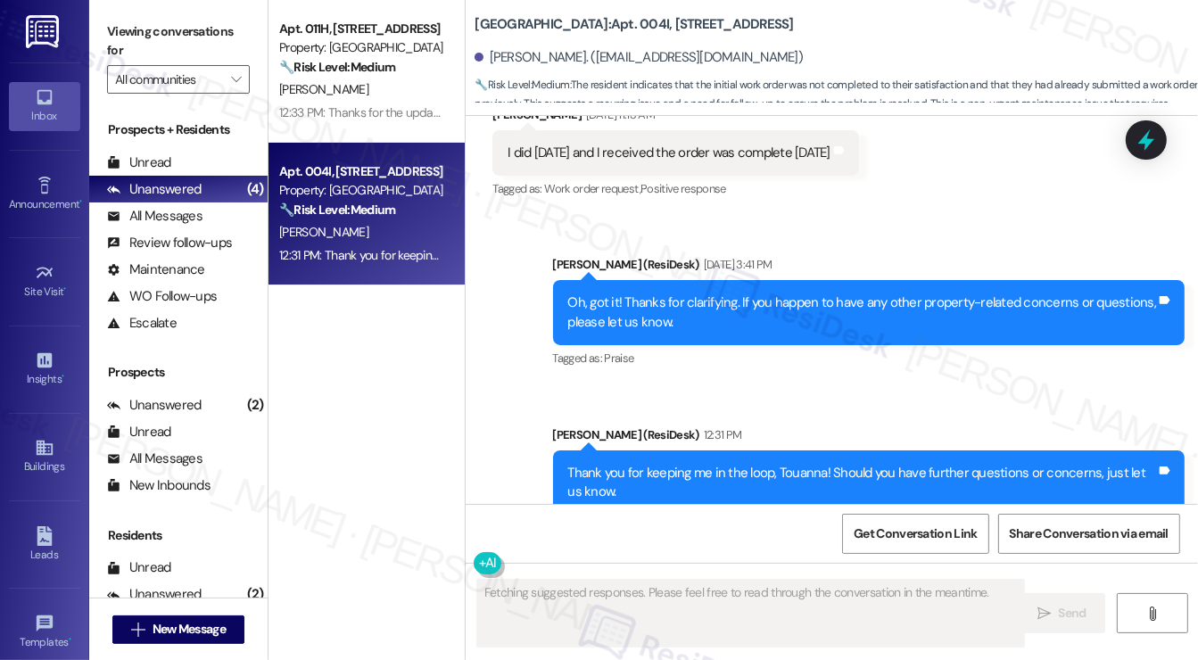
scroll to position [1143, 0]
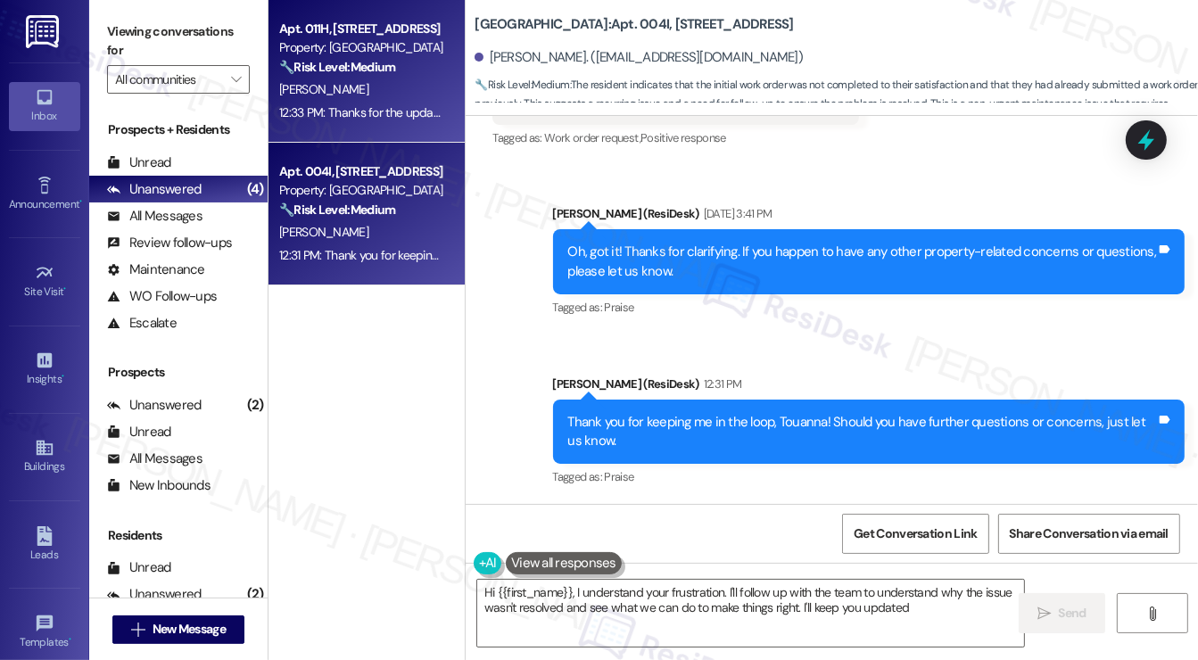
type textarea "Hi {{first_name}}, I understand your frustration. I'll follow up with the team …"
